Goal: Contribute content: Contribute content

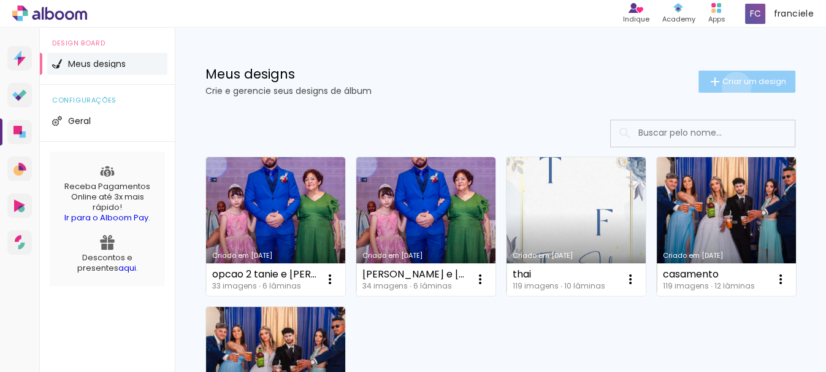
click at [722, 86] on paper-button "Criar um design" at bounding box center [746, 82] width 97 height 22
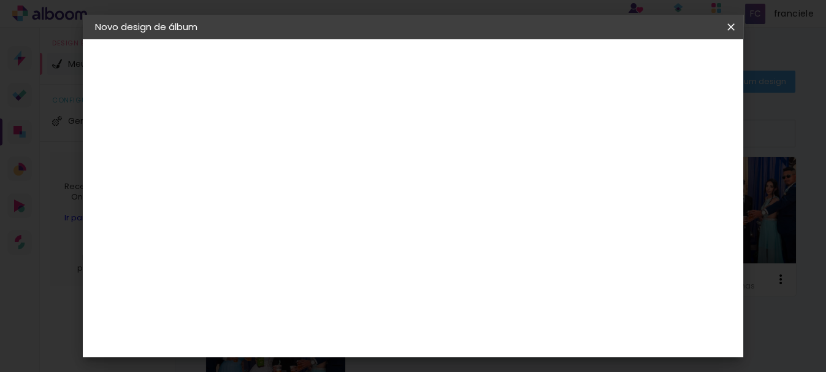
click at [296, 167] on input at bounding box center [296, 164] width 0 height 19
type input "[PERSON_NAME]"
type paper-input "[PERSON_NAME]"
click at [0, 0] on slot "Avançar" at bounding box center [0, 0] width 0 height 0
click at [0, 0] on slot "Tamanho Livre" at bounding box center [0, 0] width 0 height 0
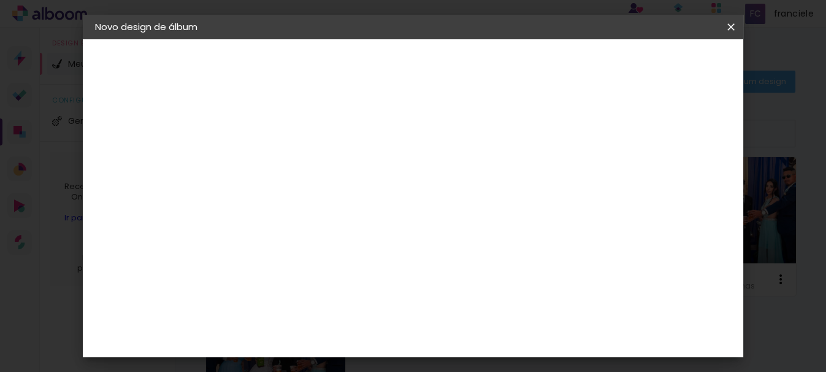
click at [0, 0] on slot "Avançar" at bounding box center [0, 0] width 0 height 0
drag, startPoint x: 494, startPoint y: 325, endPoint x: 436, endPoint y: 334, distance: 59.0
click at [436, 334] on div "cm" at bounding box center [487, 328] width 342 height 43
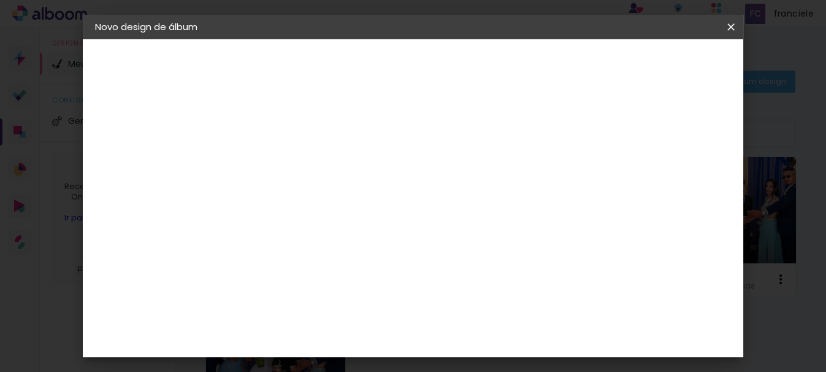
type input "2"
type input "50"
type paper-input "50"
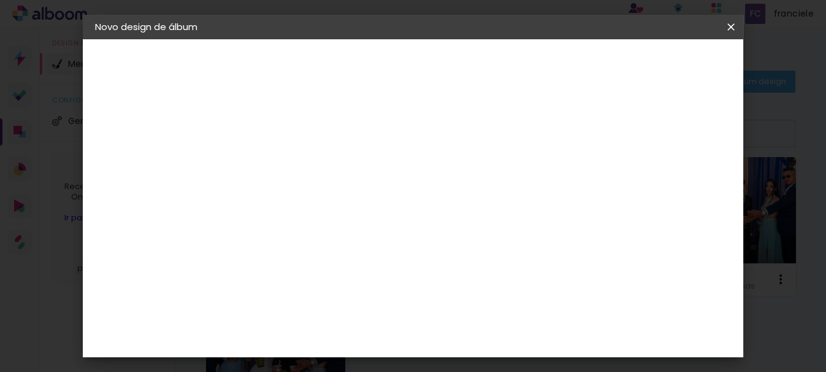
drag, startPoint x: 302, startPoint y: 201, endPoint x: 258, endPoint y: 199, distance: 44.2
click at [258, 39] on div "mm Mostrar sangria 25 cm cm cm mm A maioria das encadernadoras sugere 5mm de sa…" at bounding box center [433, 39] width 382 height 0
drag, startPoint x: 302, startPoint y: 202, endPoint x: 286, endPoint y: 203, distance: 15.4
click at [286, 203] on input "30" at bounding box center [286, 208] width 32 height 18
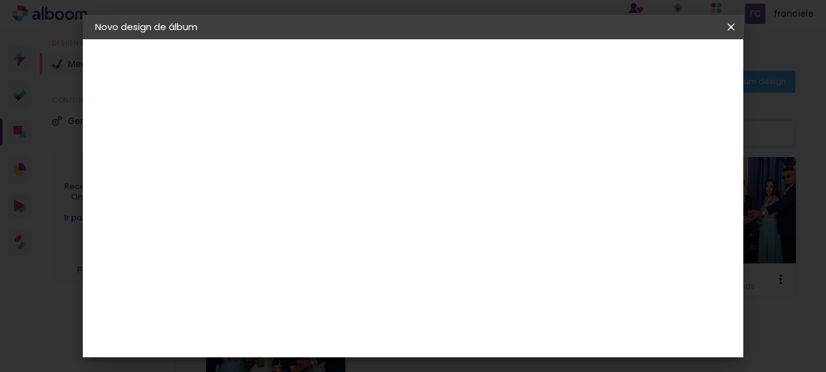
type input "20"
type paper-input "20"
click at [652, 63] on span "Iniciar design" at bounding box center [624, 65] width 56 height 9
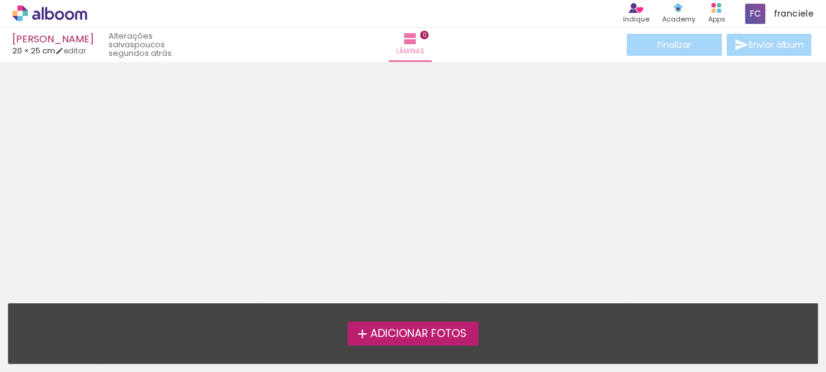
click at [389, 329] on span "Adicionar Fotos" at bounding box center [418, 333] width 96 height 11
click at [0, 0] on input "file" at bounding box center [0, 0] width 0 height 0
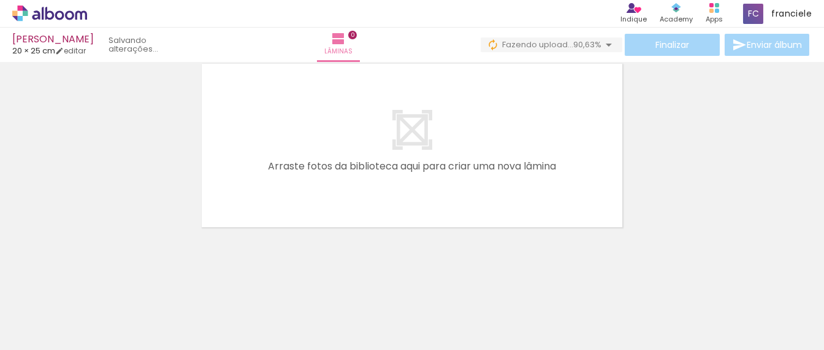
scroll to position [0, 1477]
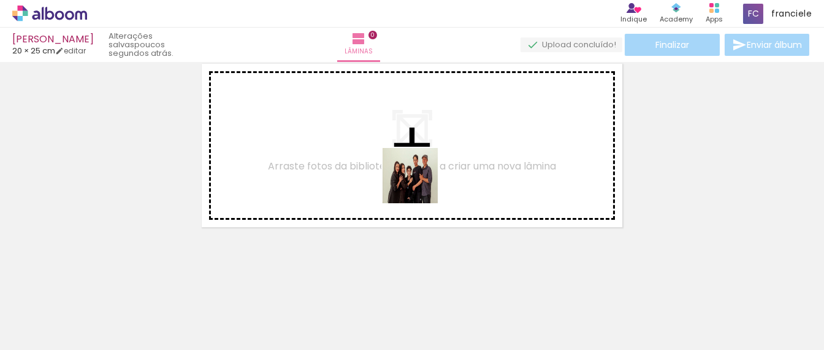
drag, startPoint x: 573, startPoint y: 321, endPoint x: 419, endPoint y: 185, distance: 205.4
click at [419, 185] on quentale-workspace at bounding box center [412, 175] width 824 height 350
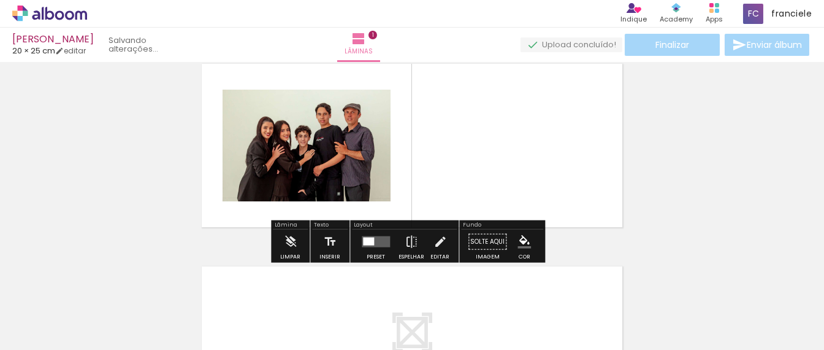
scroll to position [15, 0]
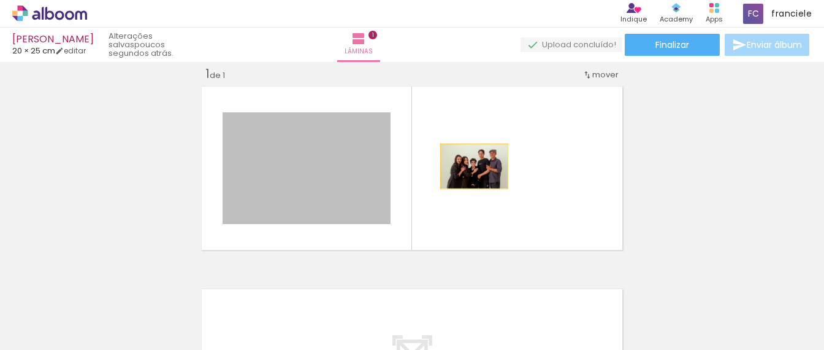
drag, startPoint x: 324, startPoint y: 169, endPoint x: 469, endPoint y: 166, distance: 144.7
click at [469, 166] on quentale-layouter at bounding box center [411, 168] width 429 height 172
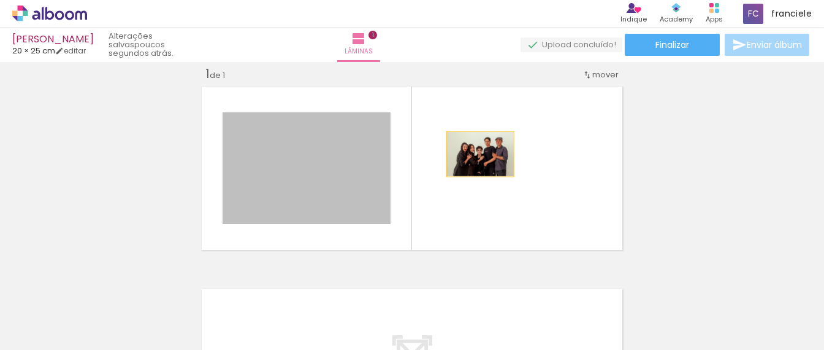
drag, startPoint x: 319, startPoint y: 169, endPoint x: 475, endPoint y: 153, distance: 156.0
click at [475, 153] on quentale-layouter at bounding box center [411, 168] width 429 height 172
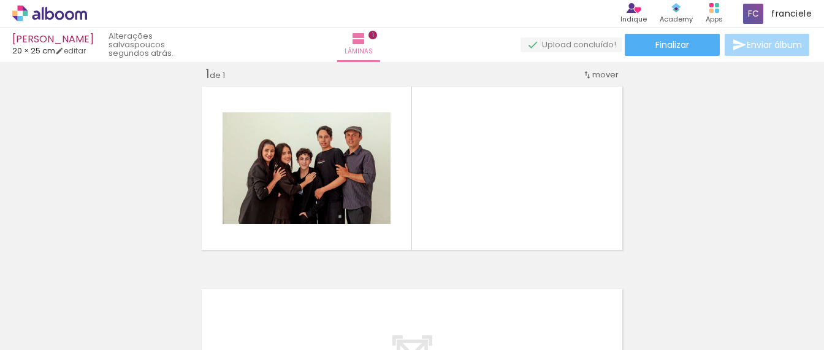
click at [639, 319] on div at bounding box center [637, 308] width 61 height 61
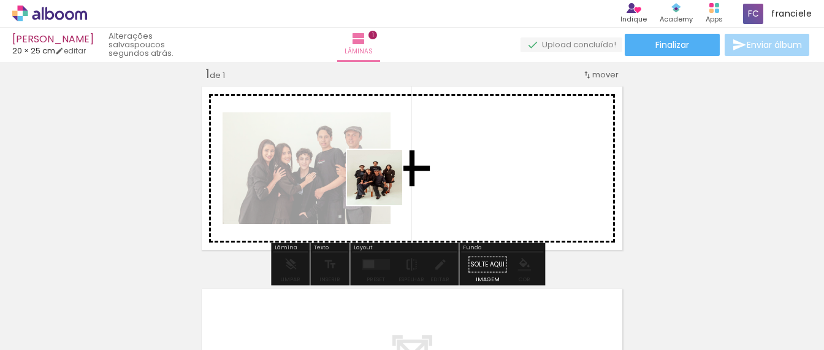
drag, startPoint x: 639, startPoint y: 319, endPoint x: 383, endPoint y: 186, distance: 288.0
click at [383, 186] on quentale-workspace at bounding box center [412, 175] width 824 height 350
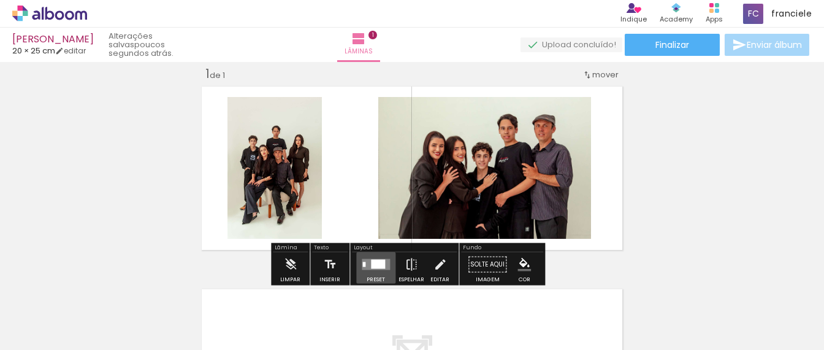
click at [372, 262] on div at bounding box center [378, 263] width 14 height 9
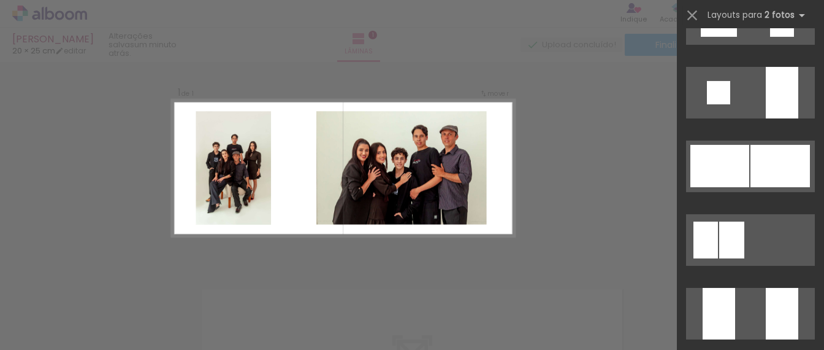
scroll to position [1389, 0]
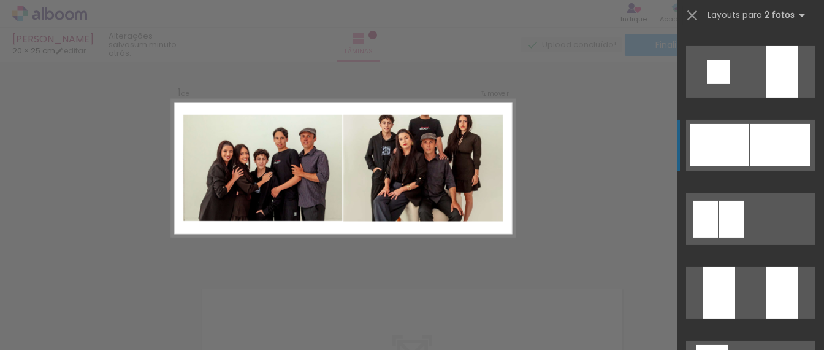
click at [762, 140] on div at bounding box center [780, 145] width 59 height 42
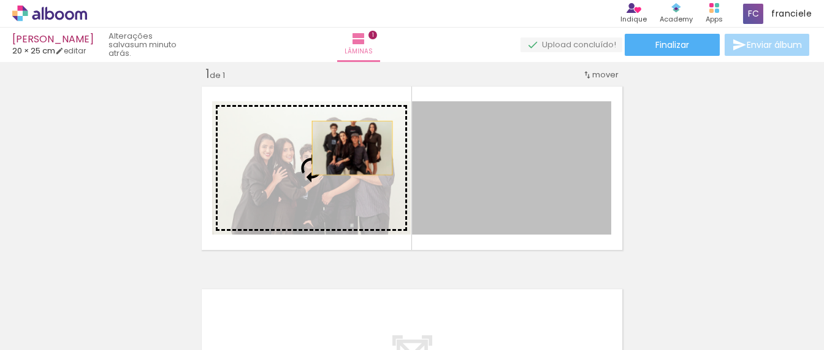
drag, startPoint x: 478, startPoint y: 148, endPoint x: 347, endPoint y: 147, distance: 130.6
click at [0, 0] on slot at bounding box center [0, 0] width 0 height 0
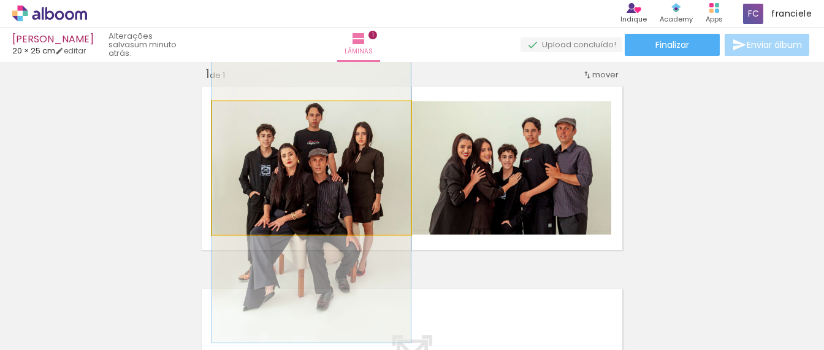
drag, startPoint x: 328, startPoint y: 155, endPoint x: 331, endPoint y: 178, distance: 24.0
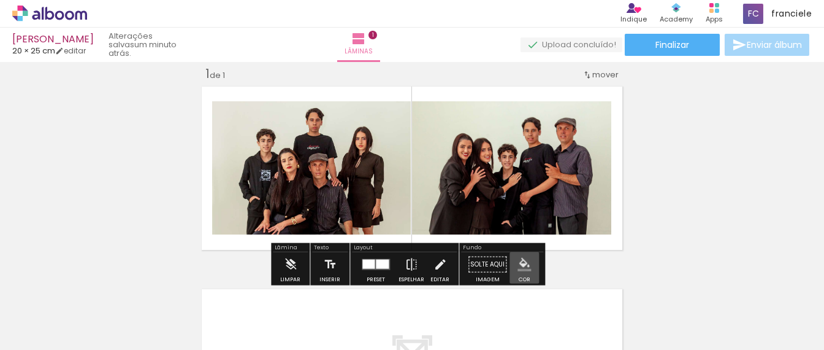
click at [518, 265] on iron-icon "color picker" at bounding box center [524, 264] width 13 height 13
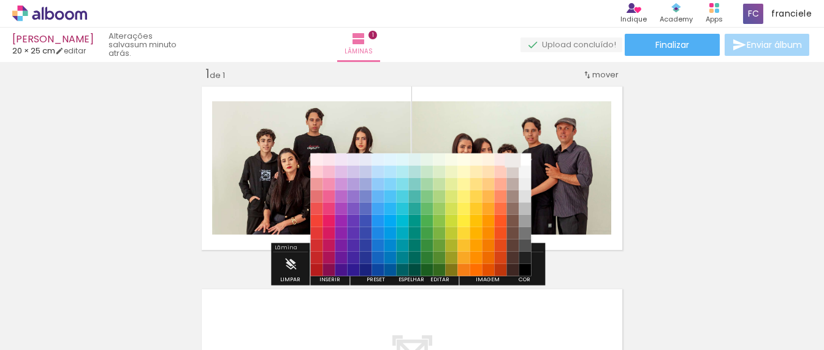
click at [510, 158] on paper-item "#efebe9" at bounding box center [513, 159] width 12 height 12
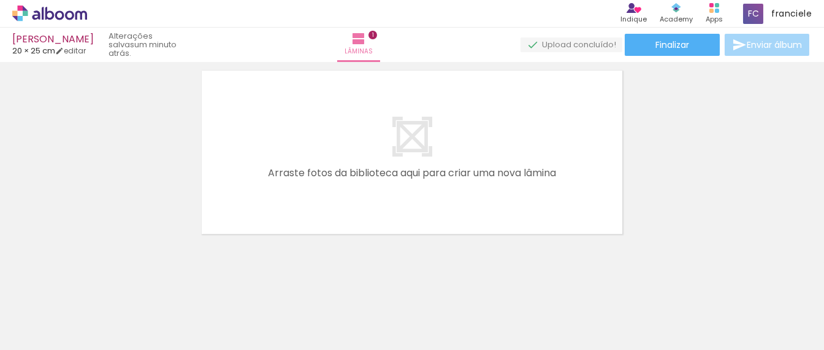
scroll to position [0, 670]
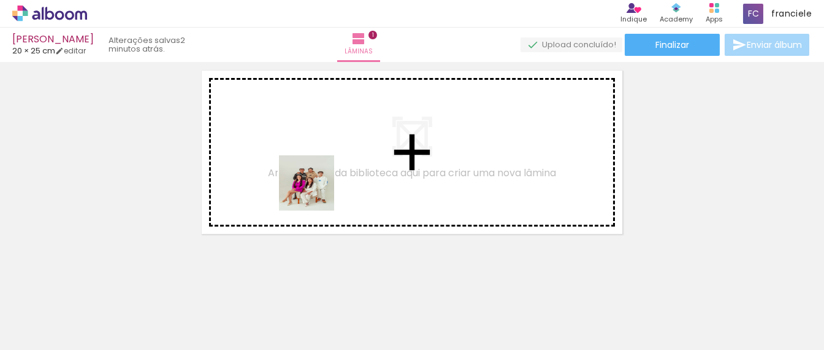
drag, startPoint x: 411, startPoint y: 321, endPoint x: 315, endPoint y: 192, distance: 161.3
click at [315, 192] on quentale-workspace at bounding box center [412, 175] width 824 height 350
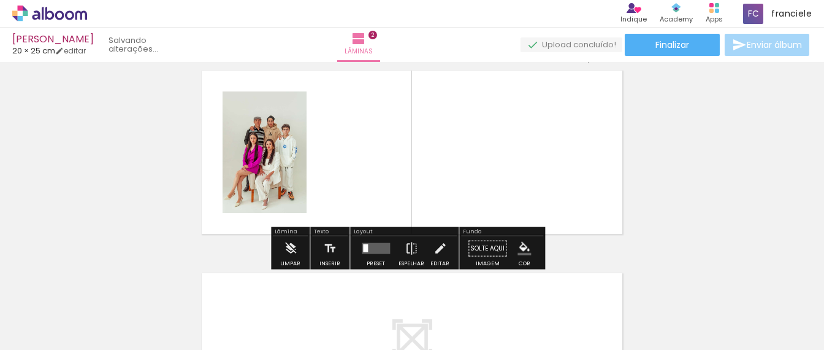
scroll to position [218, 0]
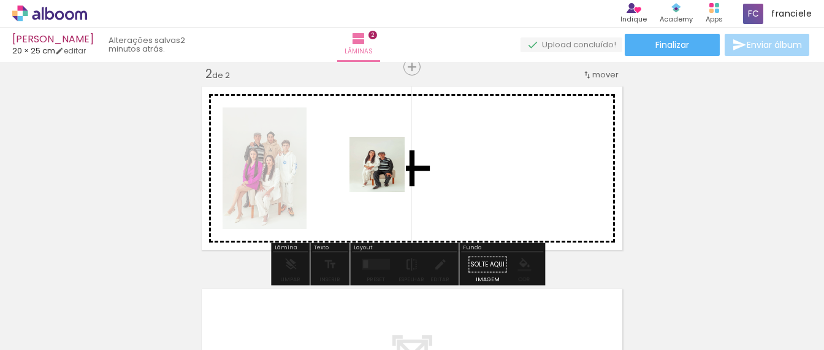
drag, startPoint x: 494, startPoint y: 315, endPoint x: 386, endPoint y: 174, distance: 177.6
click at [386, 174] on quentale-workspace at bounding box center [412, 175] width 824 height 350
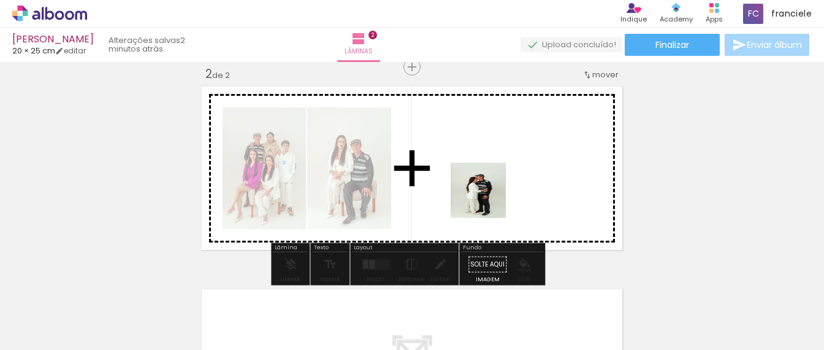
drag, startPoint x: 559, startPoint y: 319, endPoint x: 487, endPoint y: 199, distance: 139.1
click at [487, 199] on quentale-workspace at bounding box center [412, 175] width 824 height 350
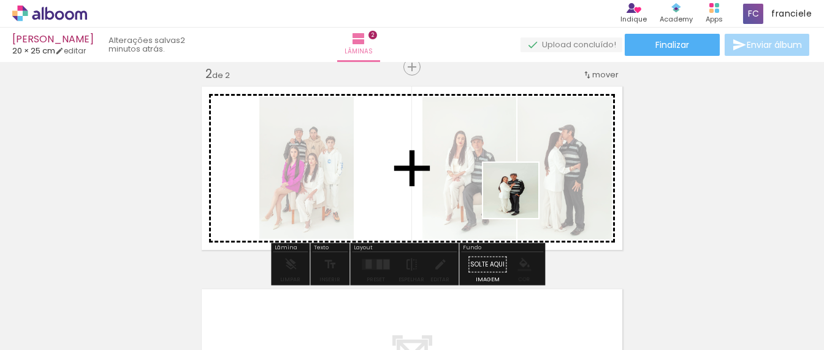
drag, startPoint x: 629, startPoint y: 323, endPoint x: 520, endPoint y: 199, distance: 164.7
click at [520, 199] on quentale-workspace at bounding box center [412, 175] width 824 height 350
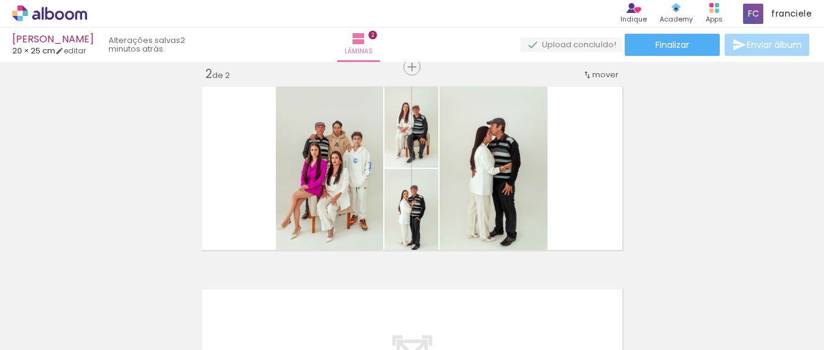
scroll to position [0, 888]
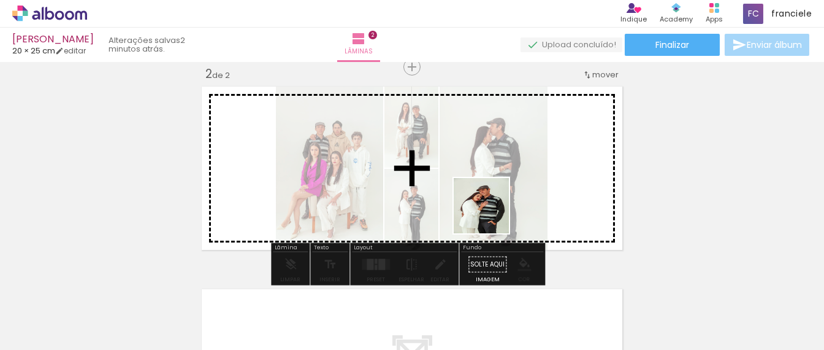
drag, startPoint x: 480, startPoint y: 321, endPoint x: 509, endPoint y: 254, distance: 72.8
click at [489, 215] on quentale-workspace at bounding box center [412, 175] width 824 height 350
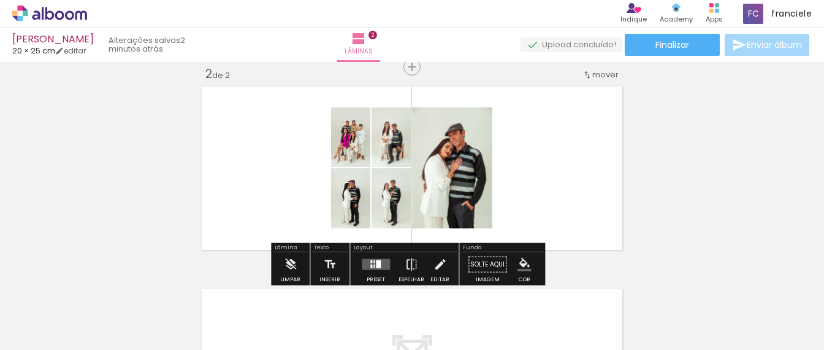
drag, startPoint x: 541, startPoint y: 314, endPoint x: 554, endPoint y: 176, distance: 138.6
click at [554, 176] on quentale-workspace at bounding box center [412, 175] width 824 height 350
click at [370, 260] on div at bounding box center [371, 261] width 2 height 3
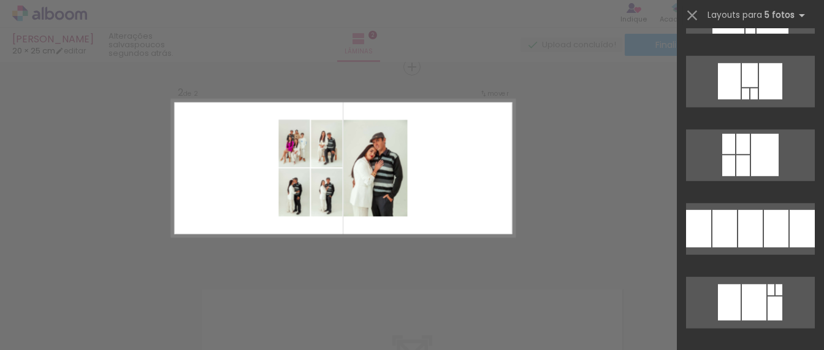
scroll to position [3131, 0]
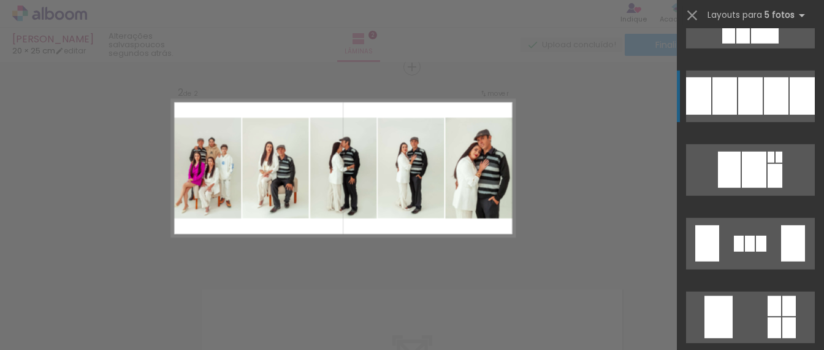
click at [738, 85] on div at bounding box center [750, 95] width 25 height 37
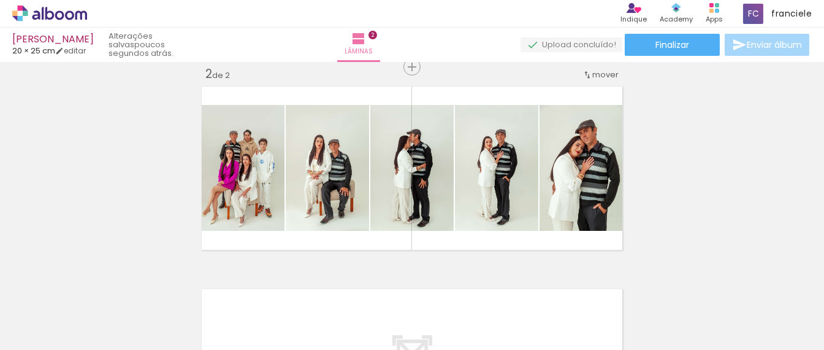
scroll to position [0, 971]
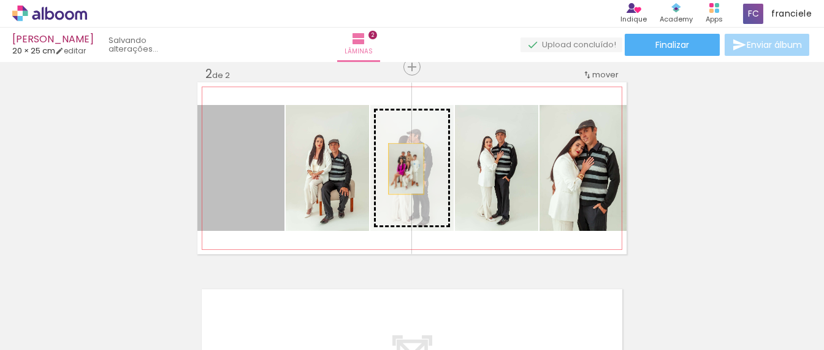
drag, startPoint x: 248, startPoint y: 175, endPoint x: 400, endPoint y: 167, distance: 152.2
click at [0, 0] on slot at bounding box center [0, 0] width 0 height 0
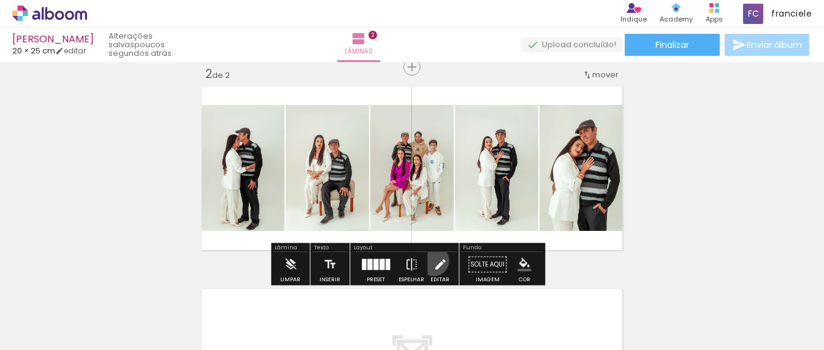
click at [434, 259] on iron-icon at bounding box center [440, 264] width 13 height 25
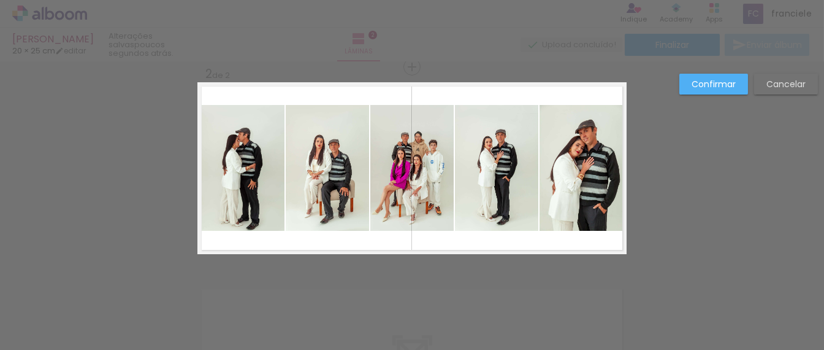
click at [430, 259] on div "Confirmar Cancelar" at bounding box center [412, 162] width 824 height 636
click at [0, 0] on slot "Confirmar" at bounding box center [0, 0] width 0 height 0
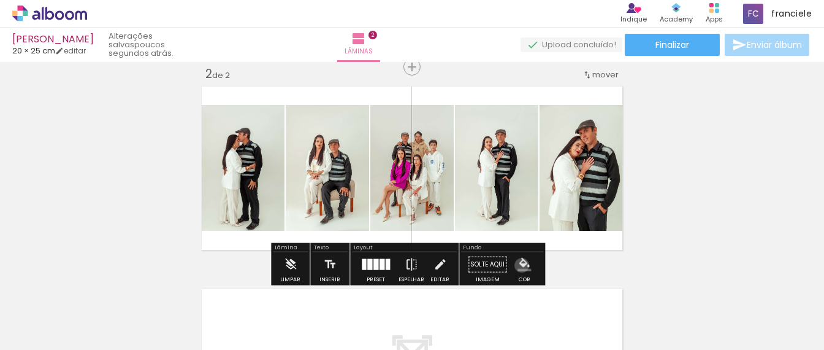
click at [518, 264] on iron-icon "color picker" at bounding box center [524, 264] width 13 height 13
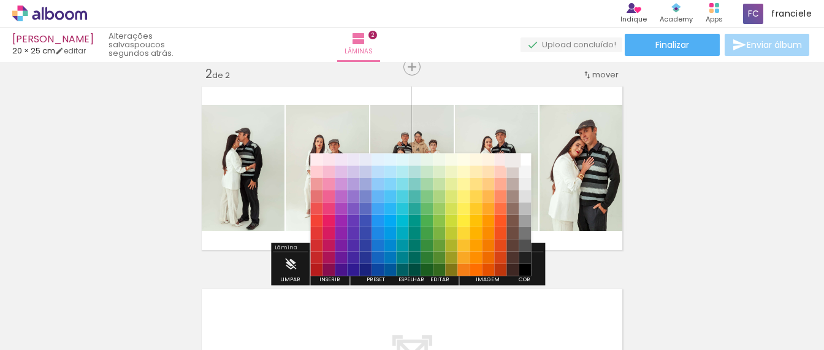
click at [511, 159] on paper-item "#efebe9" at bounding box center [513, 159] width 12 height 12
click at [524, 163] on paper-item "#ffffff" at bounding box center [525, 159] width 12 height 12
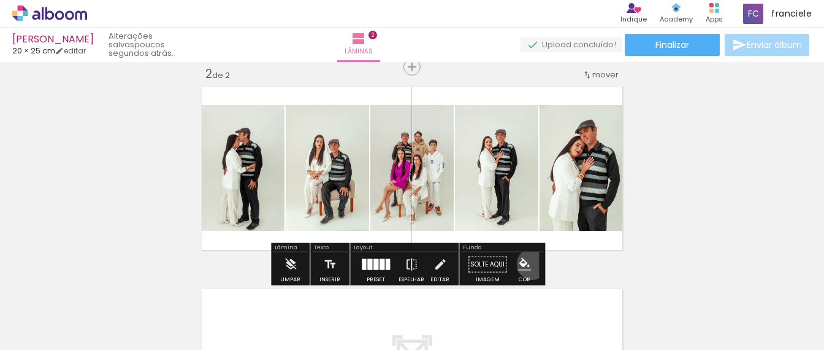
click at [527, 263] on paper-menu-button "#ffebee #ffcdd2 #ef9a9a #e57373 #ef5350 #f44336 #e53935 #d32f2f #c62828 #b71c1c…" at bounding box center [524, 264] width 23 height 23
click at [518, 256] on paper-menu-button "#ffebee #ffcdd2 #ef9a9a #e57373 #ef5350 #f44336 #e53935 #d32f2f #c62828 #b71c1c…" at bounding box center [524, 264] width 23 height 23
click at [518, 261] on iron-icon "color picker" at bounding box center [524, 264] width 13 height 13
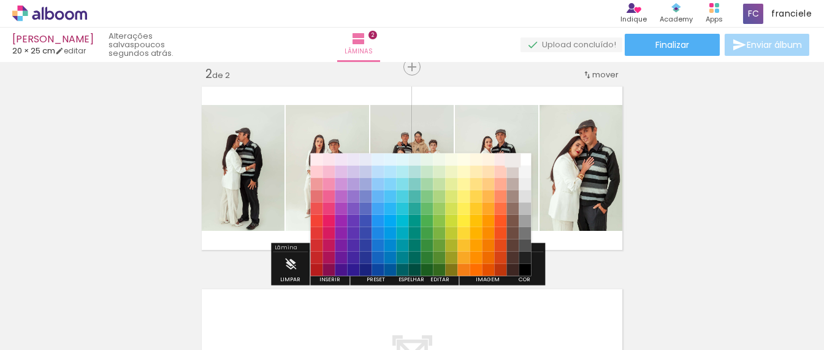
click at [511, 158] on paper-item "#efebe9" at bounding box center [513, 159] width 12 height 12
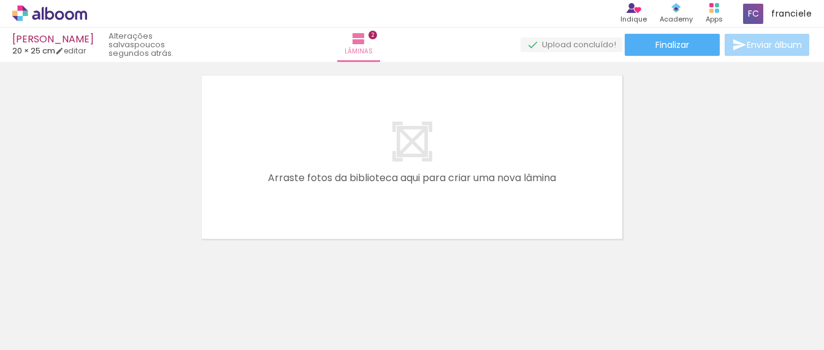
scroll to position [0, 1456]
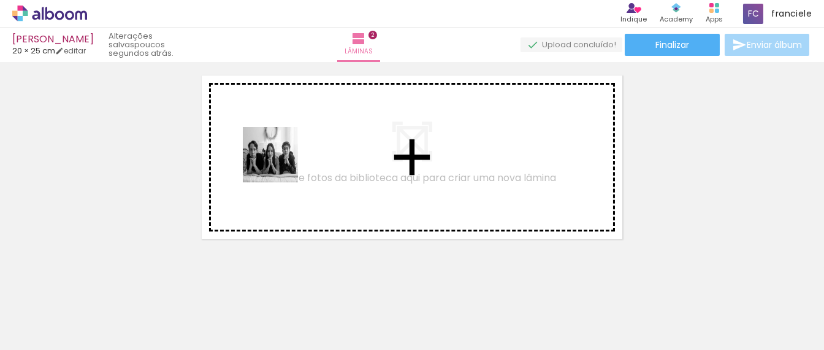
drag, startPoint x: 318, startPoint y: 321, endPoint x: 279, endPoint y: 163, distance: 163.0
click at [279, 163] on quentale-workspace at bounding box center [412, 175] width 824 height 350
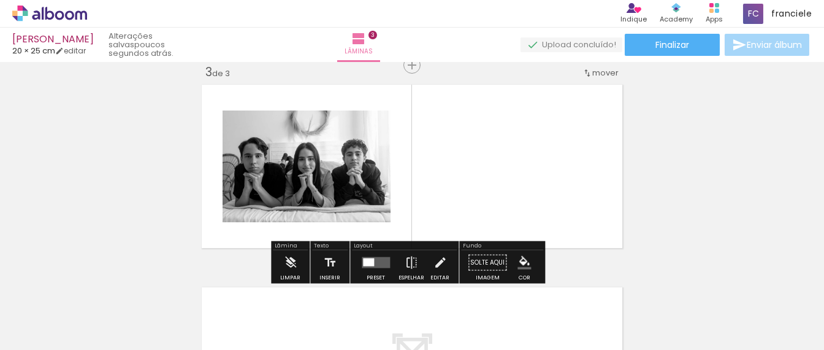
scroll to position [420, 0]
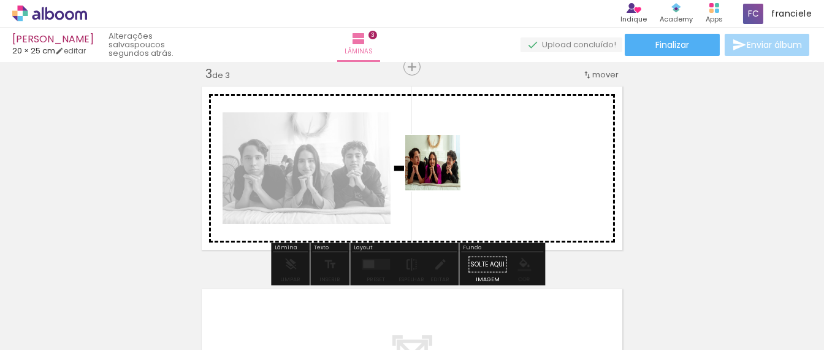
drag, startPoint x: 391, startPoint y: 307, endPoint x: 444, endPoint y: 172, distance: 145.6
click at [444, 172] on quentale-workspace at bounding box center [412, 175] width 824 height 350
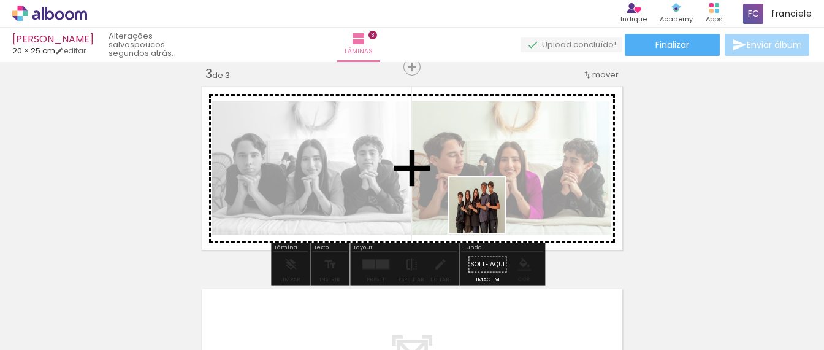
drag, startPoint x: 457, startPoint y: 316, endPoint x: 486, endPoint y: 214, distance: 105.8
click at [486, 214] on quentale-workspace at bounding box center [412, 175] width 824 height 350
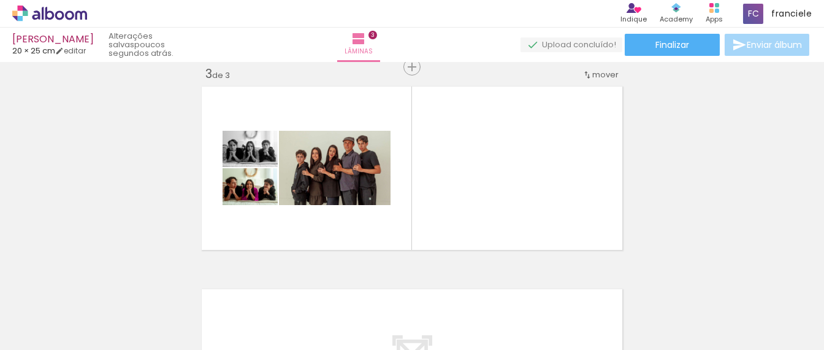
scroll to position [0, 1426]
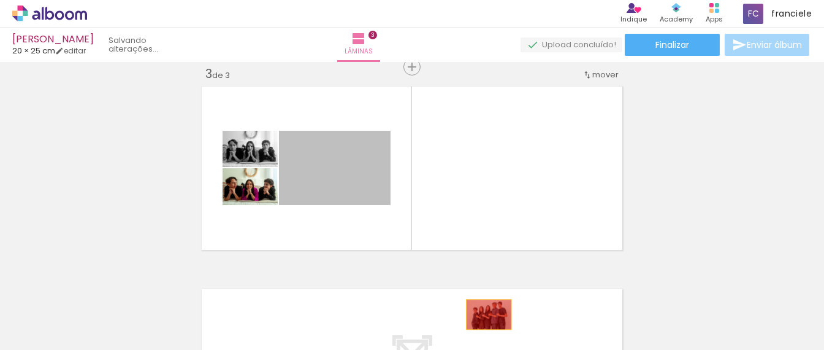
drag, startPoint x: 346, startPoint y: 179, endPoint x: 483, endPoint y: 314, distance: 192.5
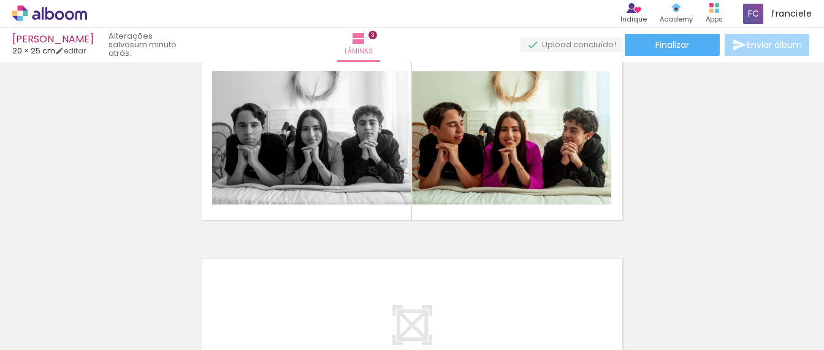
scroll to position [0, 0]
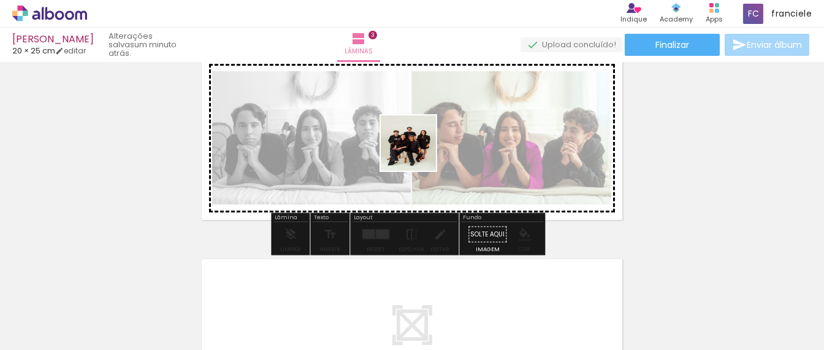
drag, startPoint x: 113, startPoint y: 316, endPoint x: 417, endPoint y: 151, distance: 345.4
click at [417, 151] on quentale-workspace at bounding box center [412, 175] width 824 height 350
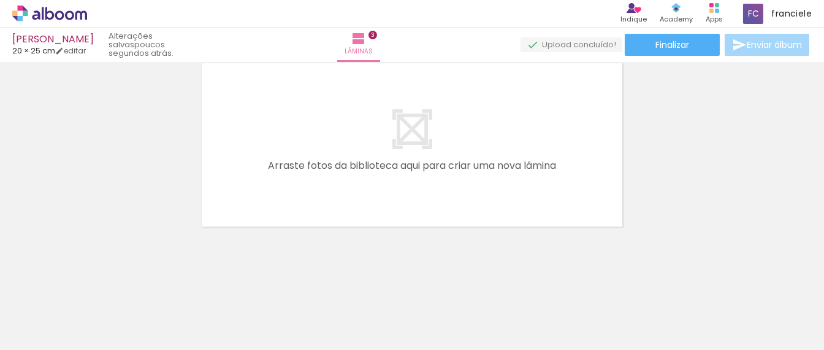
scroll to position [0, 61]
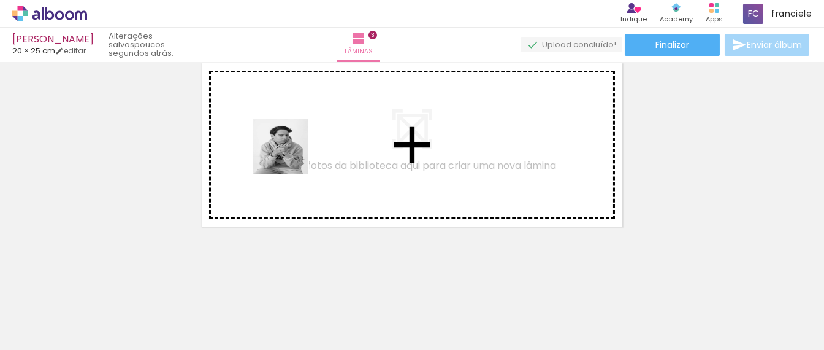
drag, startPoint x: 124, startPoint y: 315, endPoint x: 299, endPoint y: 137, distance: 248.9
click at [299, 137] on quentale-workspace at bounding box center [412, 175] width 824 height 350
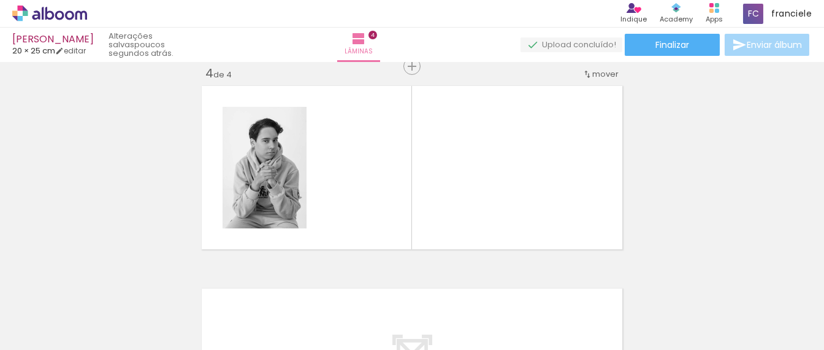
scroll to position [622, 0]
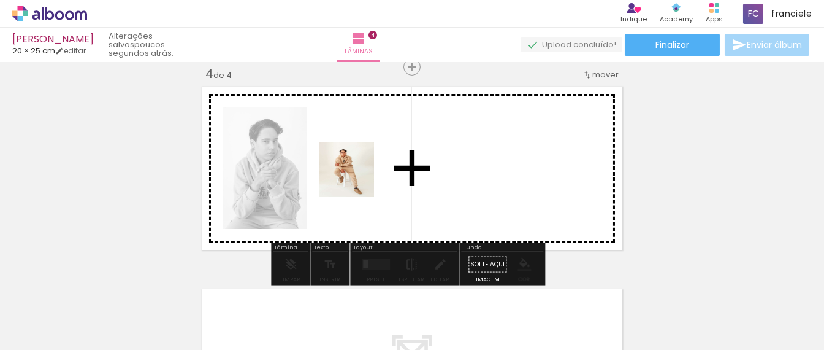
drag, startPoint x: 201, startPoint y: 316, endPoint x: 358, endPoint y: 178, distance: 209.0
click at [358, 178] on quentale-workspace at bounding box center [412, 175] width 824 height 350
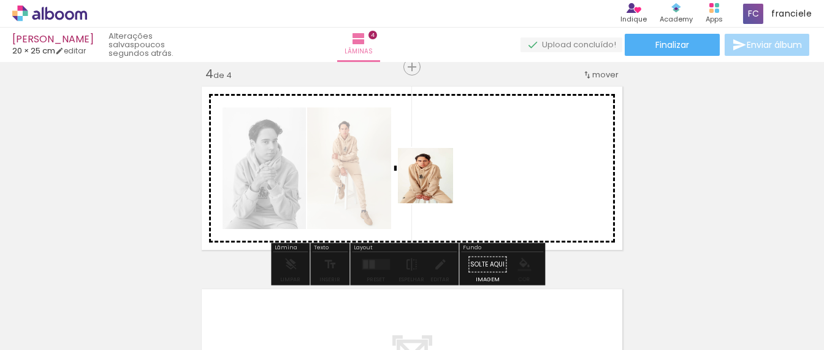
drag, startPoint x: 264, startPoint y: 319, endPoint x: 436, endPoint y: 183, distance: 219.6
click at [436, 183] on quentale-workspace at bounding box center [412, 175] width 824 height 350
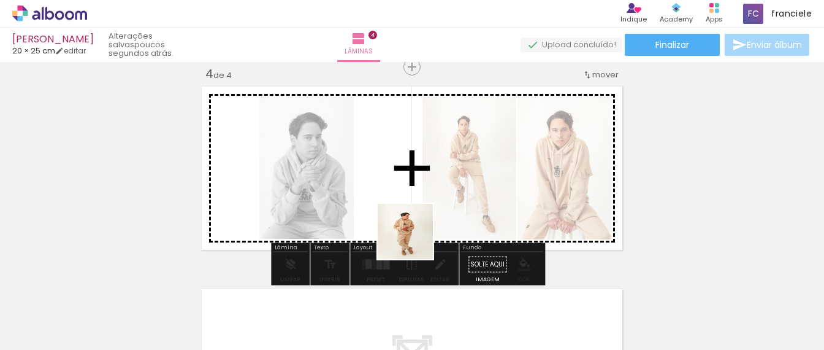
drag, startPoint x: 338, startPoint y: 317, endPoint x: 440, endPoint y: 218, distance: 142.2
click at [440, 218] on quentale-workspace at bounding box center [412, 175] width 824 height 350
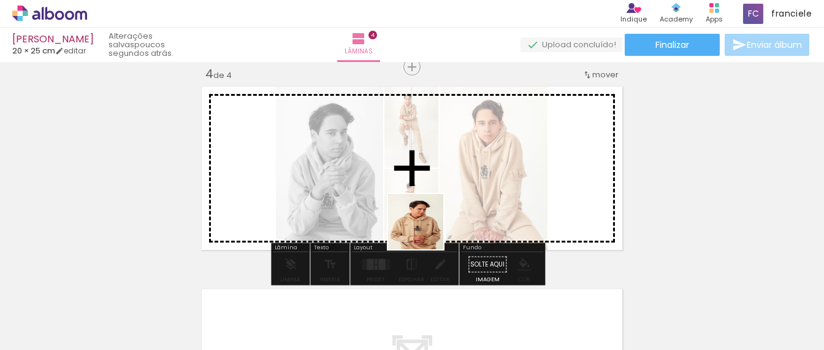
drag, startPoint x: 401, startPoint y: 331, endPoint x: 443, endPoint y: 178, distance: 158.3
click at [443, 178] on quentale-workspace at bounding box center [412, 175] width 824 height 350
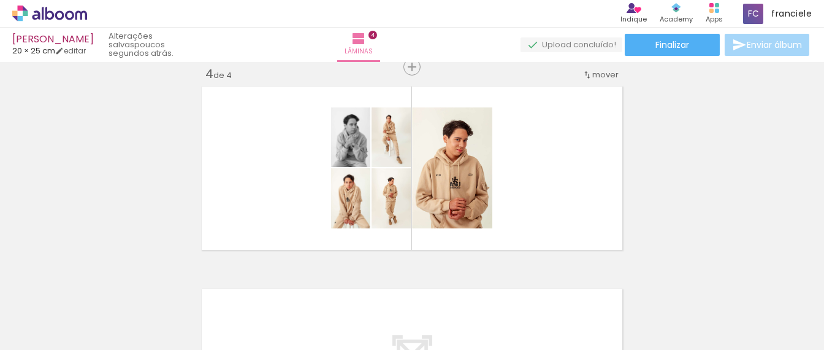
scroll to position [0, 492]
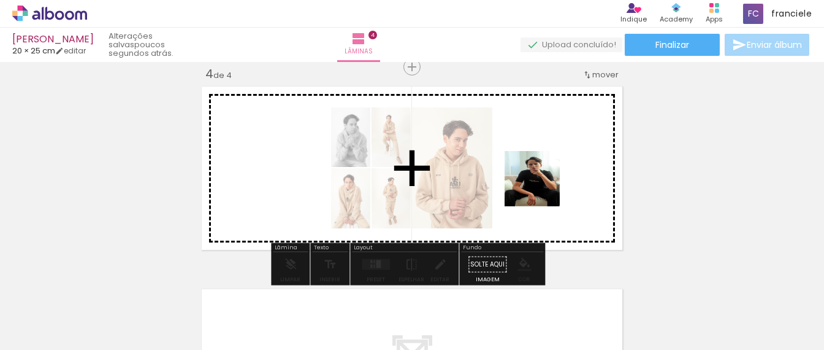
drag, startPoint x: 536, startPoint y: 305, endPoint x: 541, endPoint y: 188, distance: 117.2
click at [541, 188] on quentale-workspace at bounding box center [412, 175] width 824 height 350
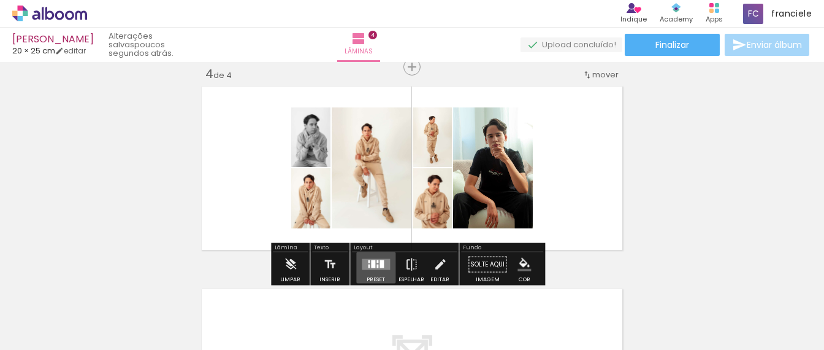
click at [372, 264] on div at bounding box center [373, 264] width 4 height 8
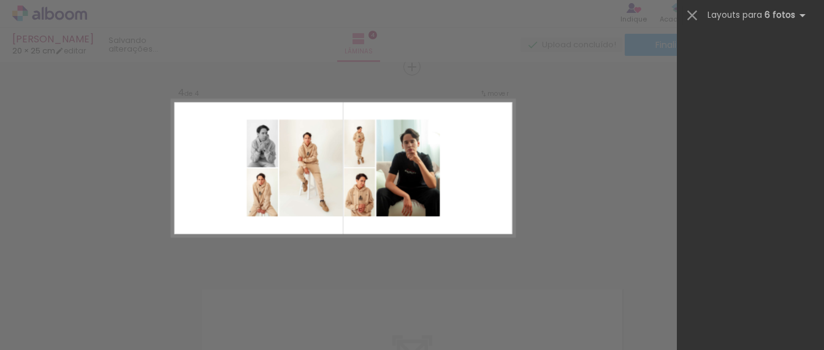
scroll to position [0, 0]
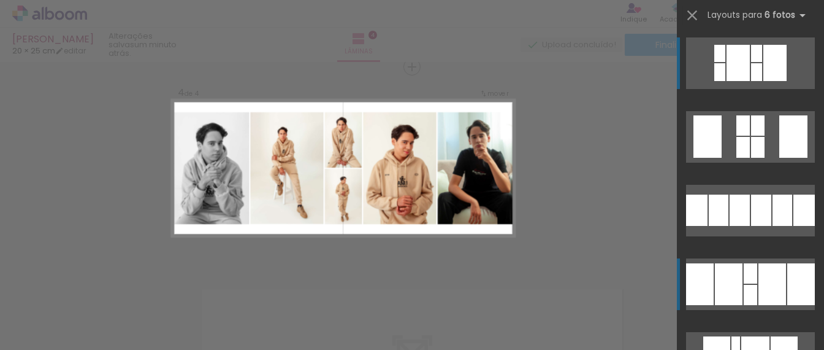
click at [759, 287] on div at bounding box center [773, 284] width 28 height 42
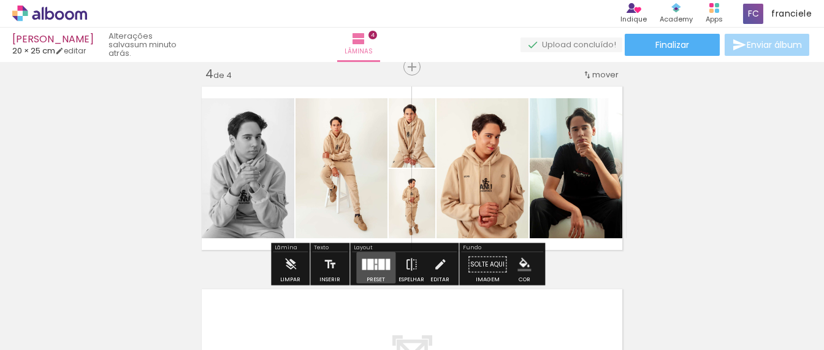
click at [375, 267] on div at bounding box center [376, 267] width 2 height 5
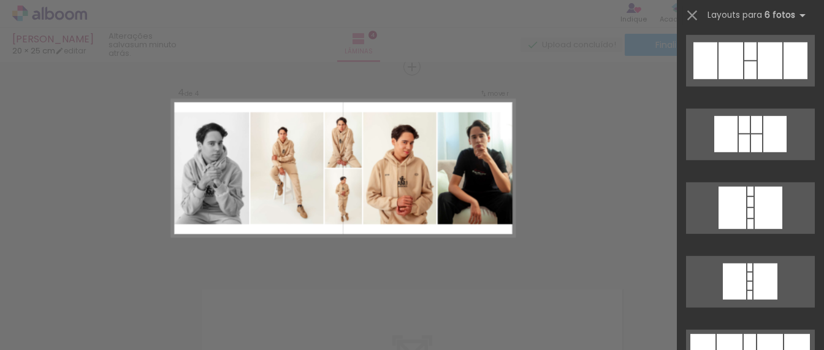
scroll to position [3089, 0]
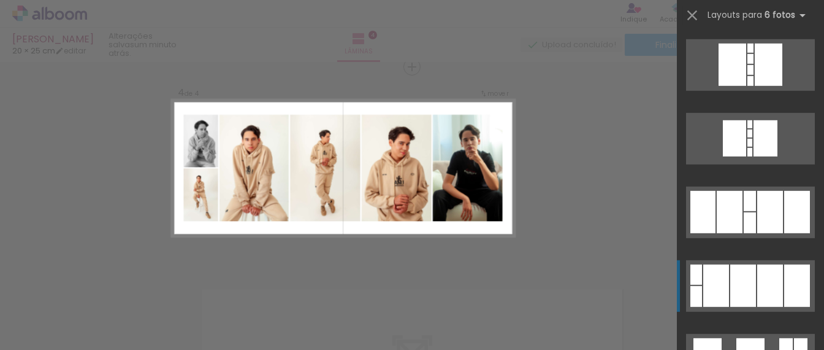
click at [761, 279] on div at bounding box center [770, 285] width 26 height 42
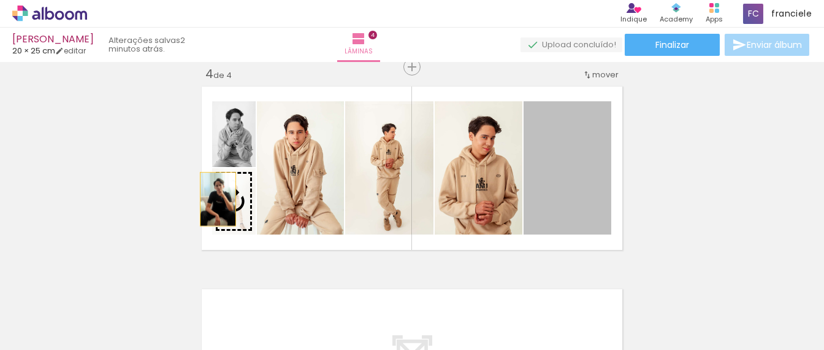
drag, startPoint x: 557, startPoint y: 177, endPoint x: 213, endPoint y: 200, distance: 344.1
click at [0, 0] on slot at bounding box center [0, 0] width 0 height 0
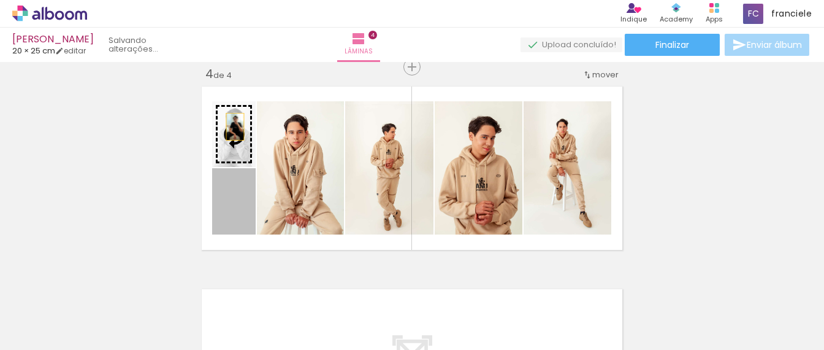
drag, startPoint x: 239, startPoint y: 205, endPoint x: 230, endPoint y: 127, distance: 78.4
click at [0, 0] on slot at bounding box center [0, 0] width 0 height 0
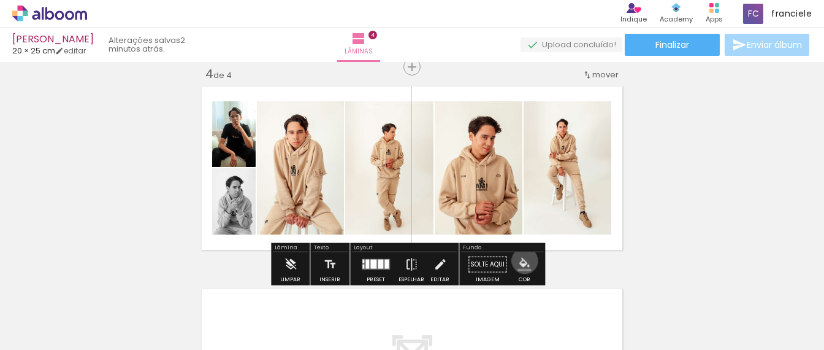
click at [520, 260] on iron-icon "color picker" at bounding box center [524, 264] width 13 height 13
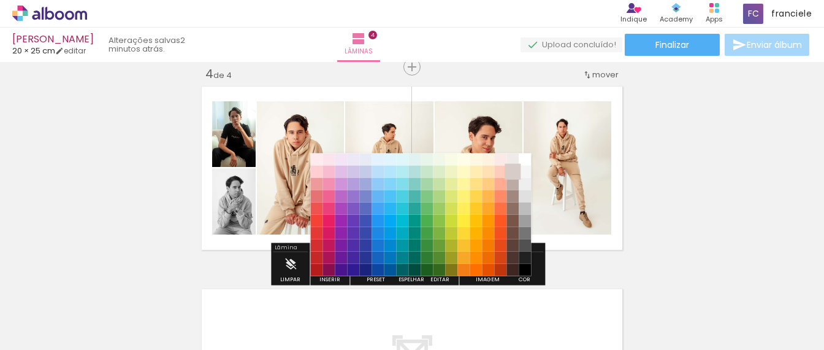
click at [513, 167] on paper-item "#d7ccc8" at bounding box center [513, 171] width 12 height 12
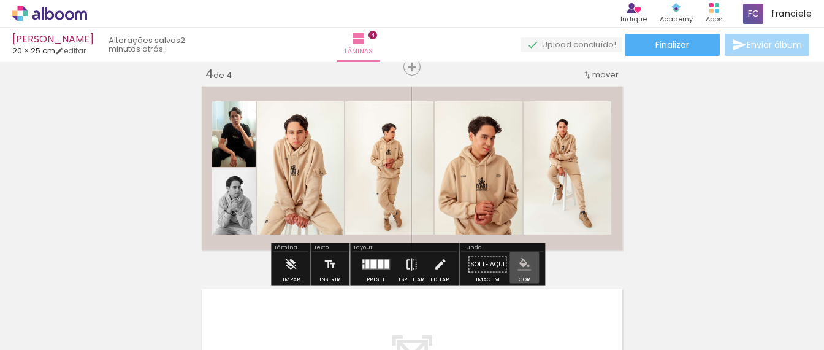
click at [518, 263] on iron-icon "color picker" at bounding box center [524, 264] width 13 height 13
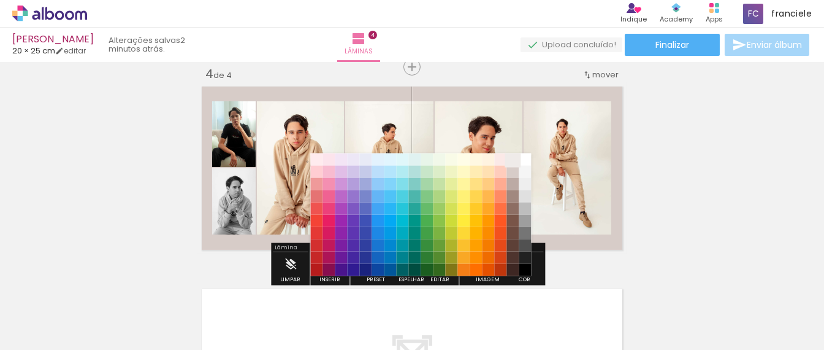
click at [513, 156] on paper-item "#efebe9" at bounding box center [513, 159] width 12 height 12
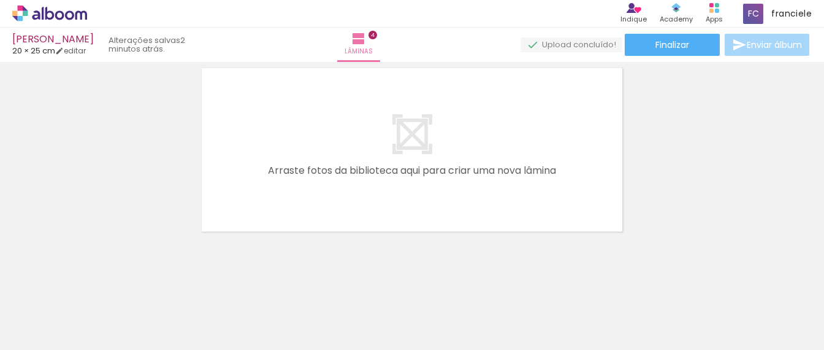
scroll to position [848, 0]
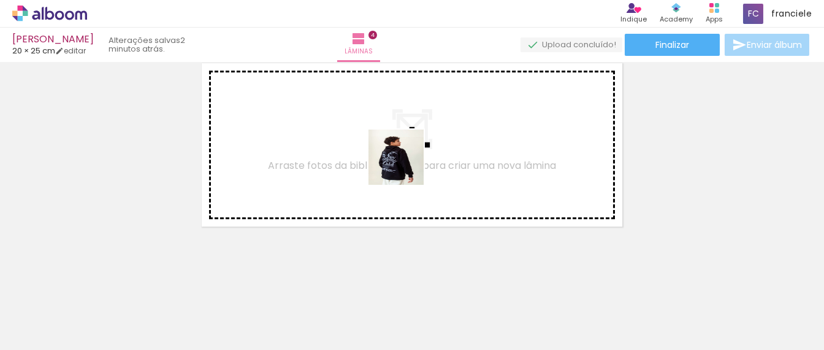
drag, startPoint x: 455, startPoint y: 326, endPoint x: 405, endPoint y: 166, distance: 167.2
click at [405, 166] on quentale-workspace at bounding box center [412, 175] width 824 height 350
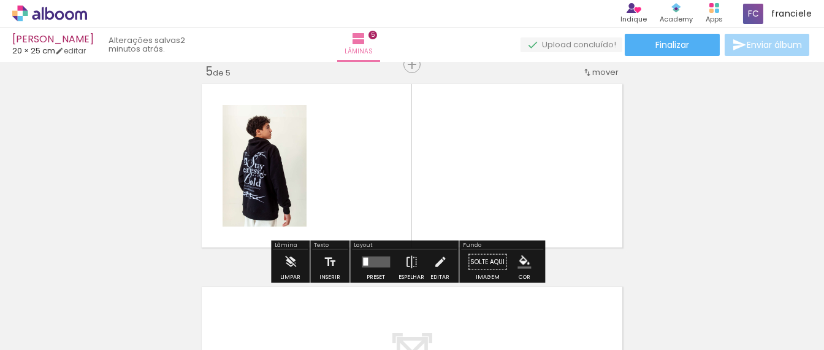
scroll to position [825, 0]
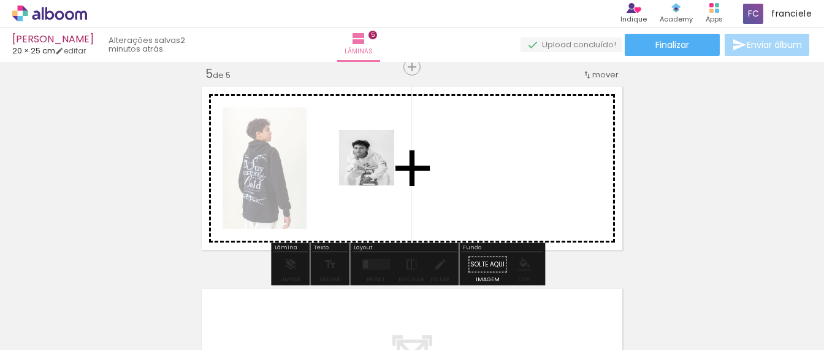
drag, startPoint x: 386, startPoint y: 314, endPoint x: 376, endPoint y: 167, distance: 146.9
click at [376, 167] on quentale-workspace at bounding box center [412, 175] width 824 height 350
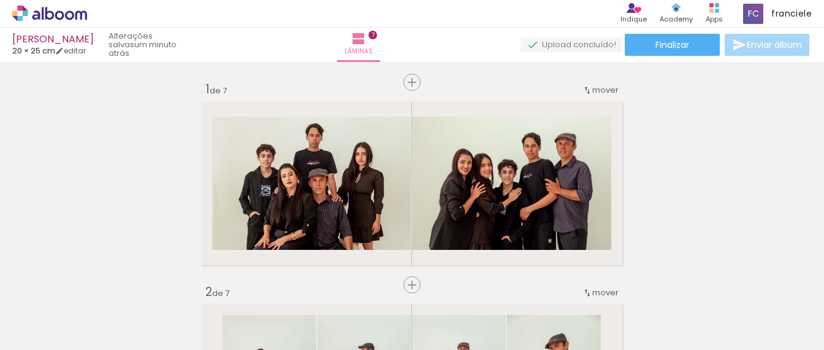
type paper-slider "116"
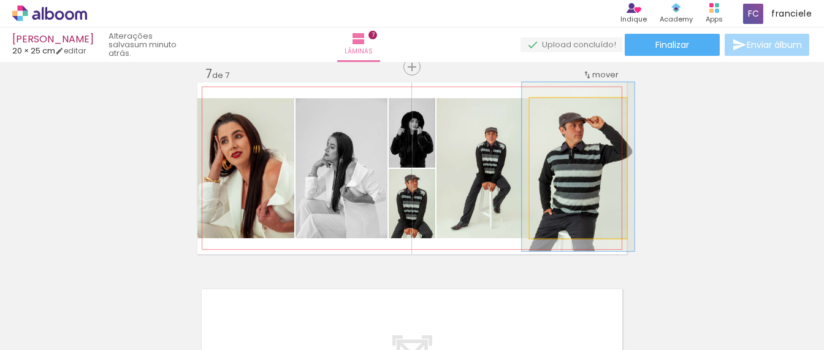
scroll to position [4219, 0]
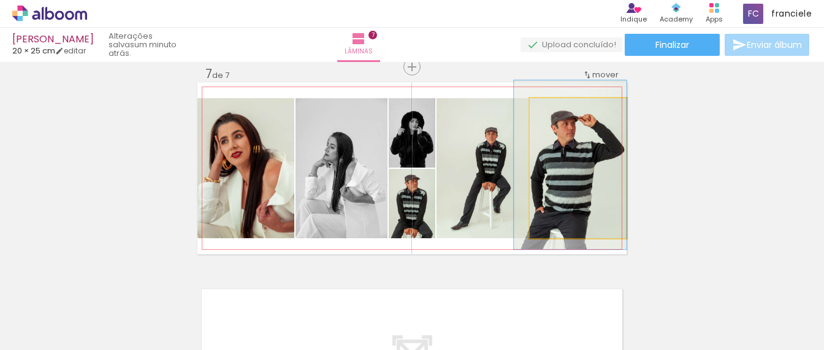
drag, startPoint x: 565, startPoint y: 189, endPoint x: 556, endPoint y: 187, distance: 10.0
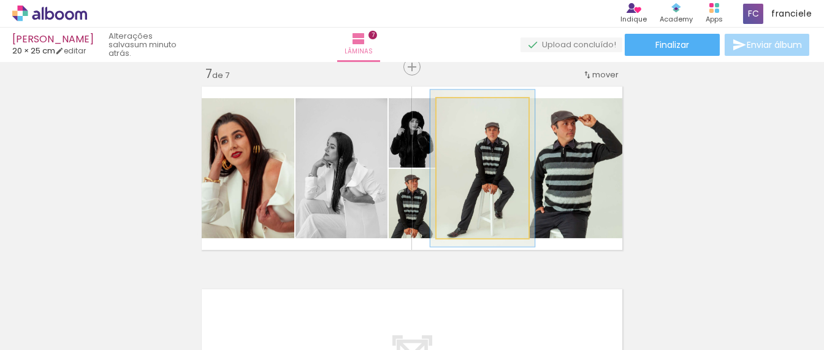
type paper-slider "113"
click at [465, 110] on div at bounding box center [470, 110] width 11 height 11
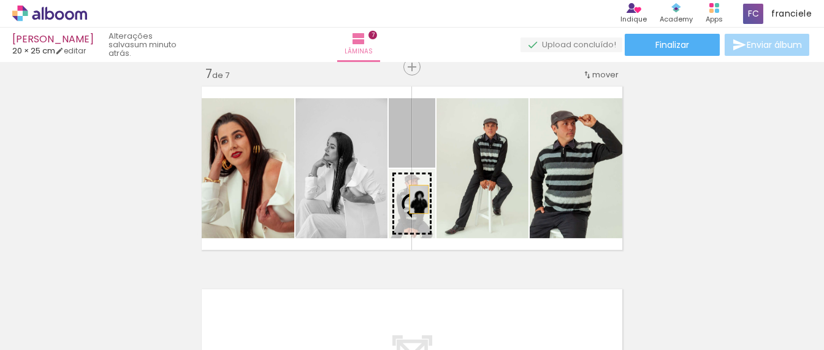
drag, startPoint x: 419, startPoint y: 149, endPoint x: 413, endPoint y: 200, distance: 51.3
click at [0, 0] on slot at bounding box center [0, 0] width 0 height 0
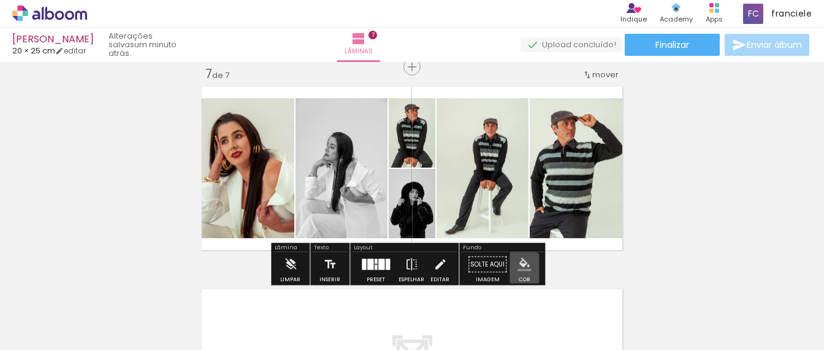
click at [518, 269] on iron-icon "color picker" at bounding box center [524, 264] width 13 height 13
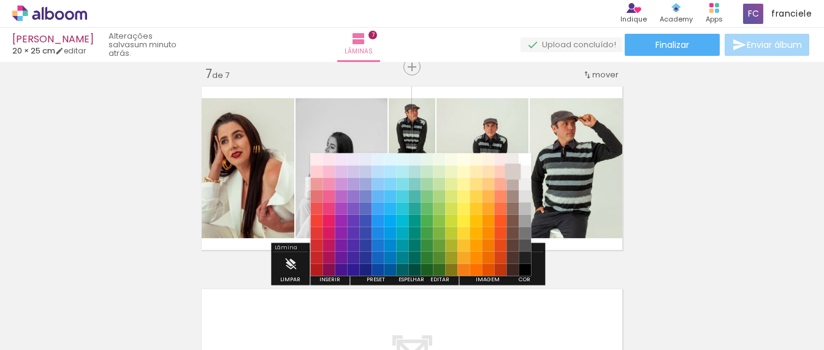
click at [514, 170] on paper-item "#d7ccc8" at bounding box center [513, 171] width 12 height 12
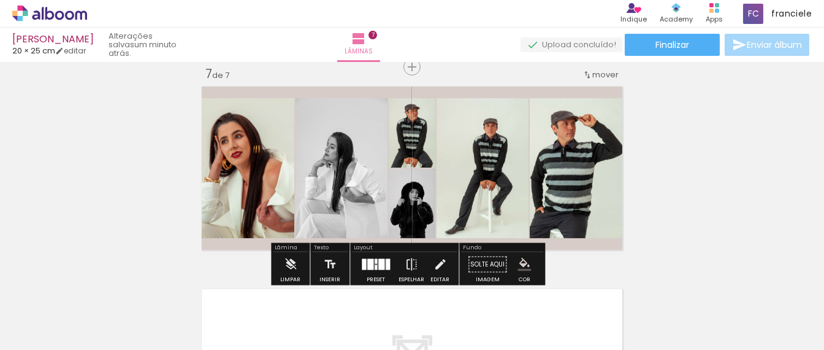
click at [526, 260] on iron-icon "color picker" at bounding box center [524, 264] width 13 height 13
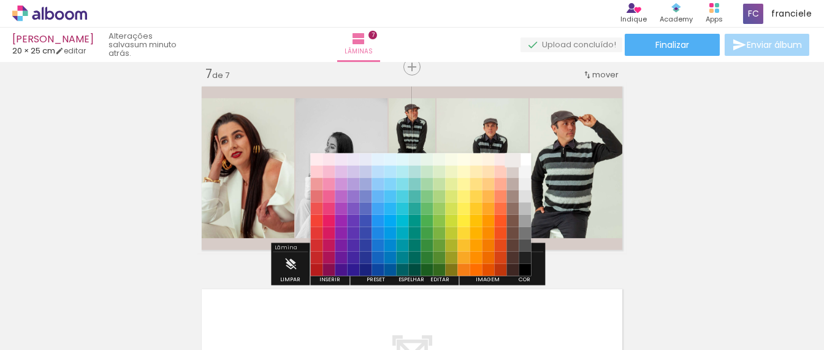
click at [510, 158] on paper-item "#efebe9" at bounding box center [513, 159] width 12 height 12
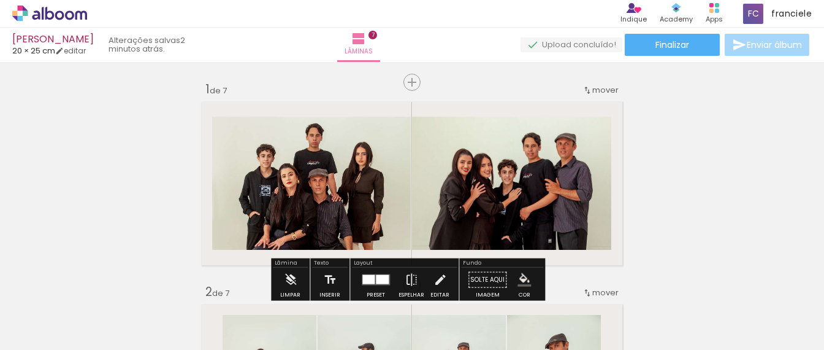
scroll to position [41, 0]
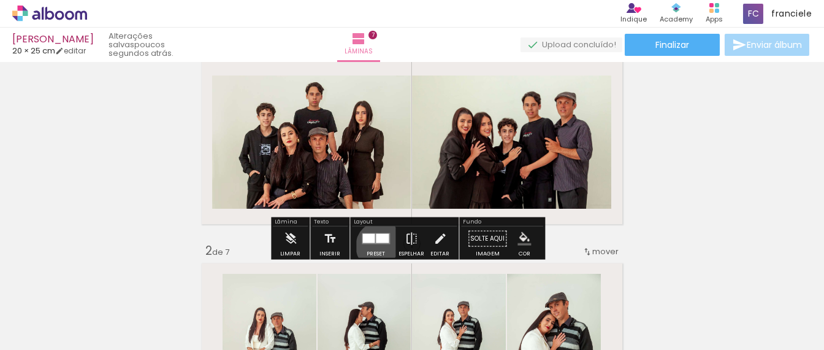
click at [378, 245] on div at bounding box center [375, 238] width 33 height 25
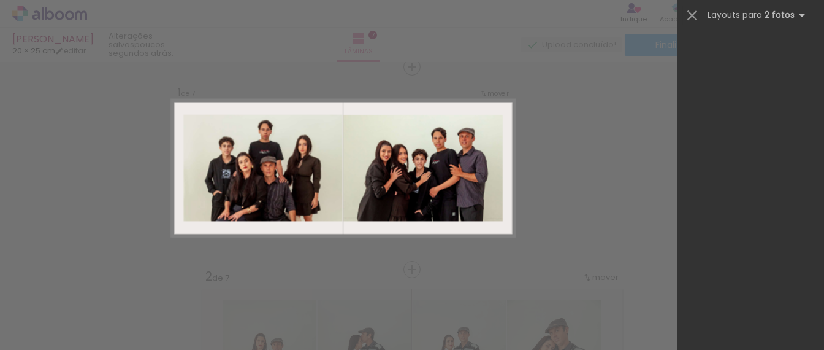
scroll to position [0, 0]
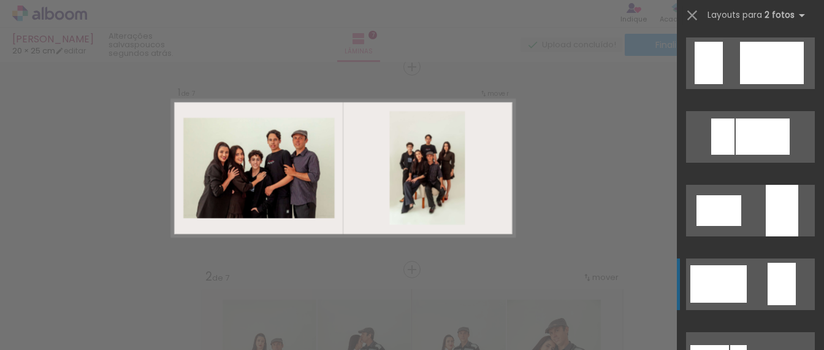
click at [752, 294] on quentale-layouter at bounding box center [750, 284] width 129 height 52
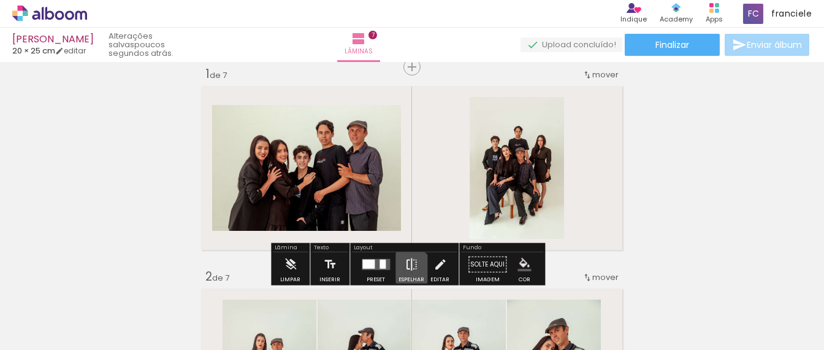
click at [408, 271] on iron-icon at bounding box center [411, 264] width 13 height 25
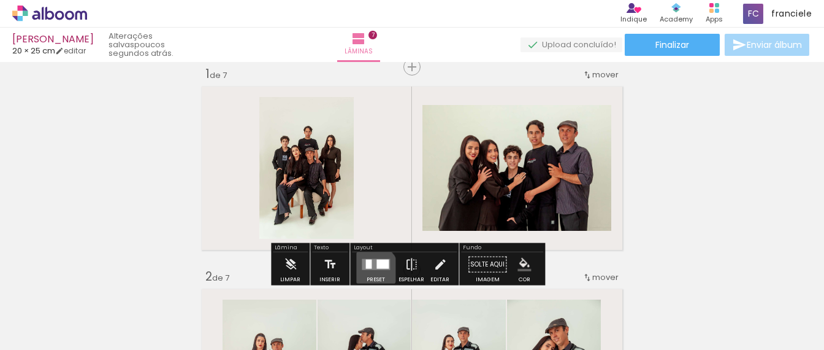
click at [370, 269] on div at bounding box center [375, 264] width 33 height 25
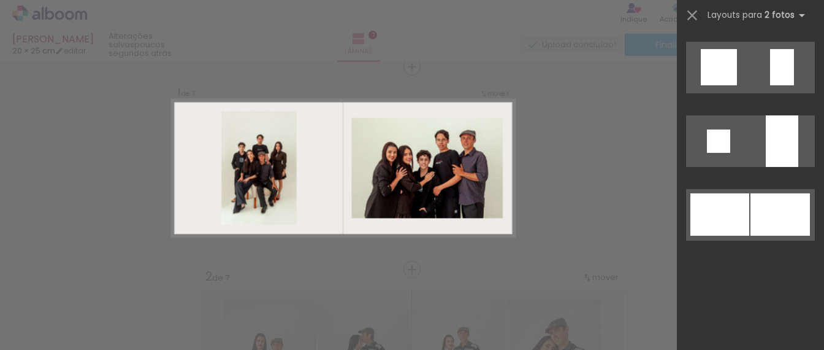
scroll to position [903, 0]
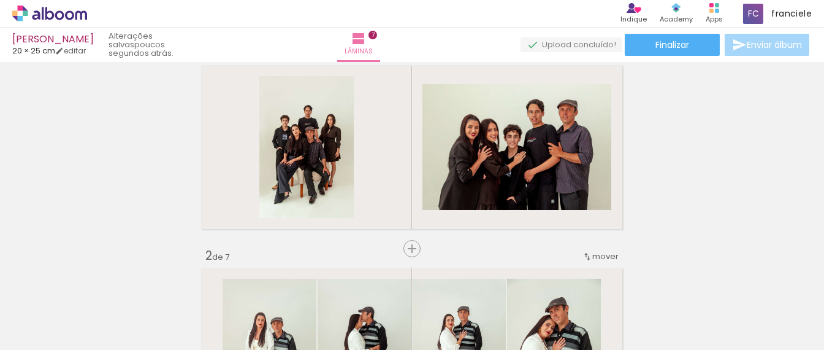
scroll to position [0, 0]
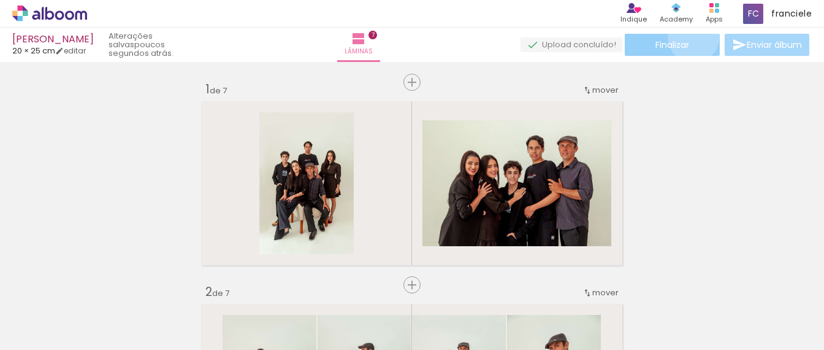
click at [689, 37] on paper-button "Finalizar" at bounding box center [672, 45] width 95 height 22
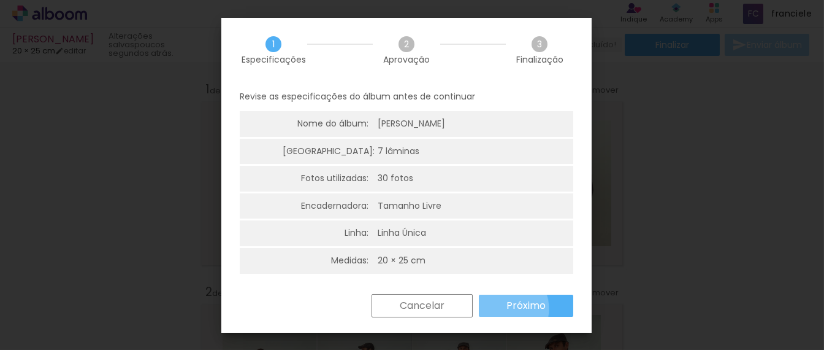
click at [505, 308] on paper-button "Próximo" at bounding box center [526, 305] width 94 height 22
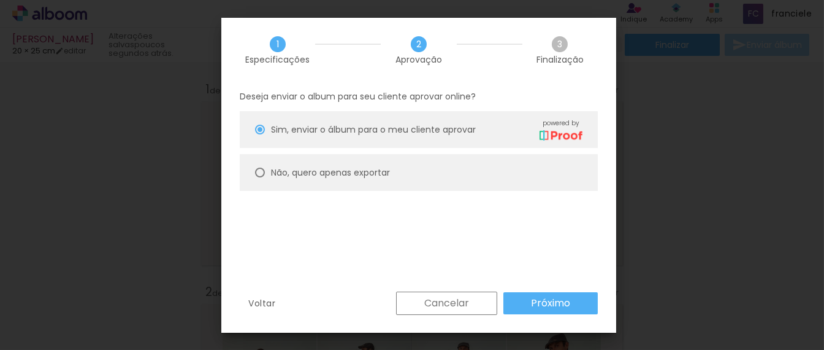
click at [0, 0] on slot "Não, quero apenas exportar" at bounding box center [0, 0] width 0 height 0
type paper-radio-button "on"
click at [0, 0] on slot "Próximo" at bounding box center [0, 0] width 0 height 0
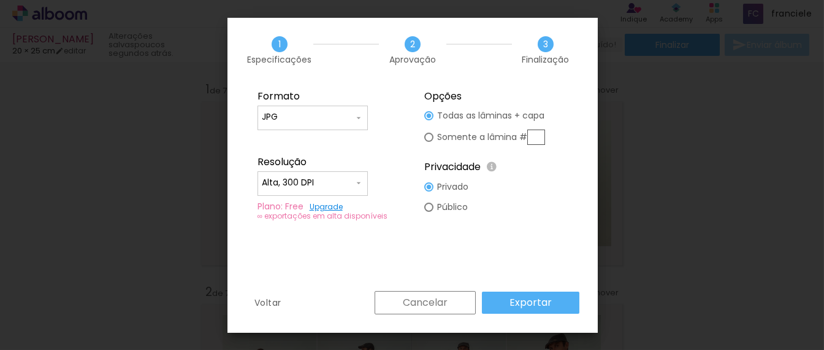
type input "Alta, 300 DPI"
click at [326, 112] on input "JPG" at bounding box center [308, 117] width 92 height 12
click at [325, 136] on paper-item "PDF" at bounding box center [313, 140] width 110 height 25
type input "PDF"
click at [0, 0] on slot "Exportar" at bounding box center [0, 0] width 0 height 0
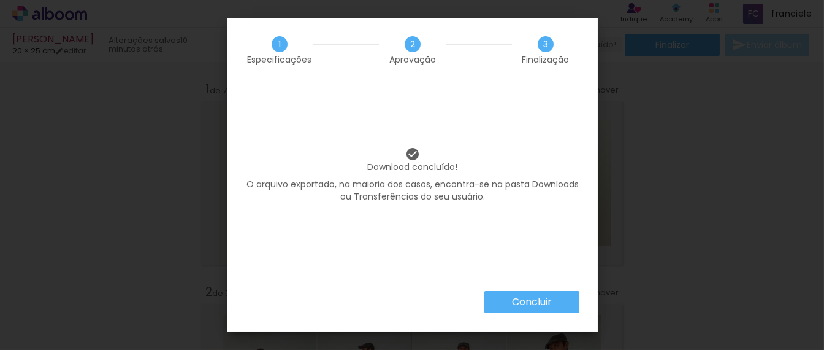
scroll to position [903, 0]
click at [0, 0] on slot "Concluir" at bounding box center [0, 0] width 0 height 0
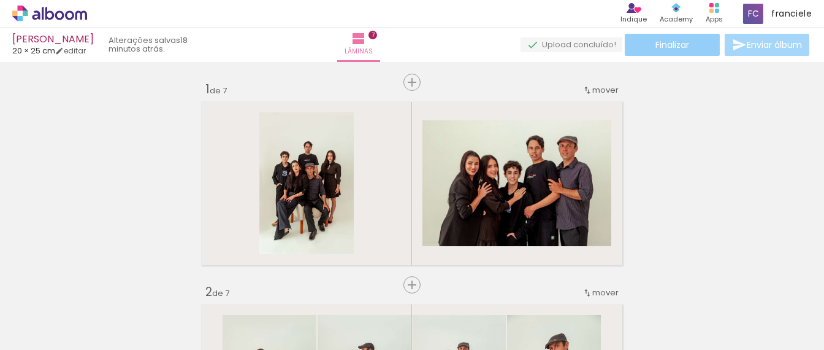
click at [684, 40] on span "Finalizar" at bounding box center [672, 44] width 34 height 9
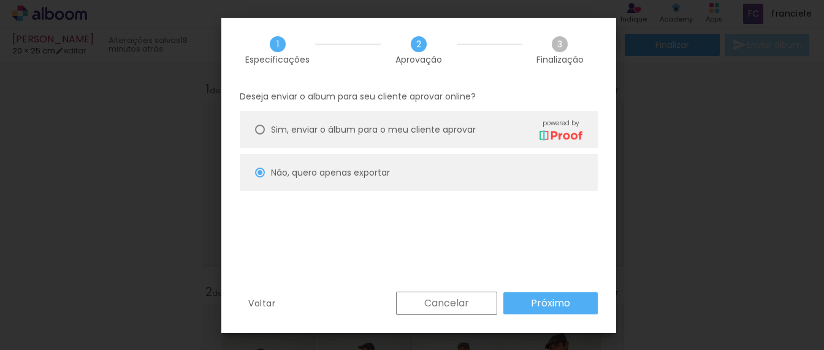
click at [529, 307] on paper-button "Próximo" at bounding box center [550, 303] width 94 height 22
type input "Alta, 300 DPI"
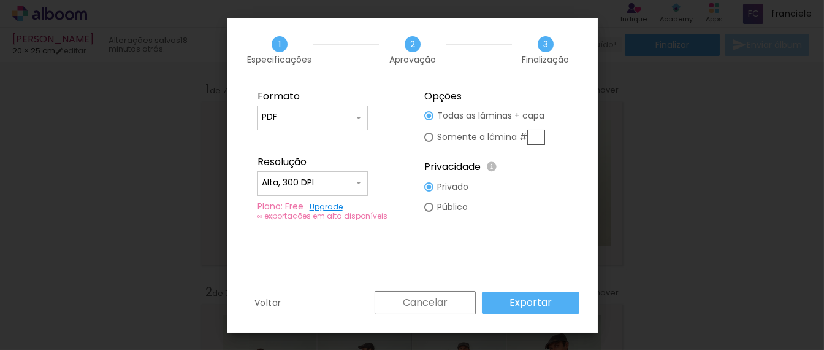
scroll to position [903, 0]
click at [323, 124] on paper-input-container "PDF" at bounding box center [313, 117] width 110 height 25
click at [316, 109] on paper-item "JPG" at bounding box center [313, 115] width 110 height 25
type input "JPG"
click at [508, 310] on paper-button "Exportar" at bounding box center [530, 302] width 97 height 22
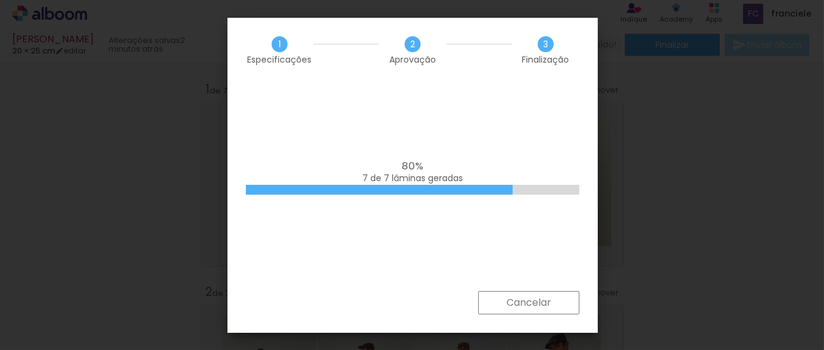
click at [419, 182] on span "7 de 7 lâminas geradas" at bounding box center [412, 178] width 101 height 12
click at [383, 175] on span "7 de 7 lâminas geradas" at bounding box center [412, 178] width 101 height 12
drag, startPoint x: 383, startPoint y: 175, endPoint x: 479, endPoint y: 235, distance: 113.3
click at [479, 235] on div "80% 7 de 7 lâminas geradas" at bounding box center [412, 186] width 370 height 208
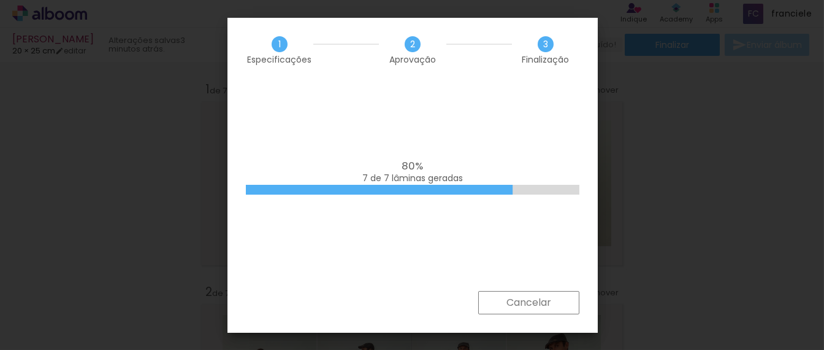
click at [479, 235] on div "80% 7 de 7 lâminas geradas" at bounding box center [412, 186] width 370 height 208
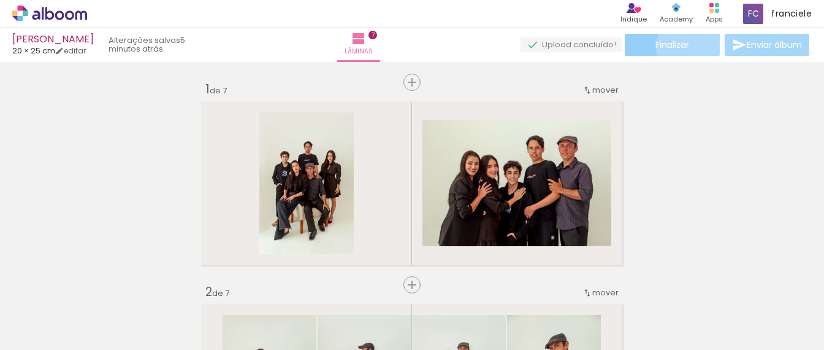
click at [684, 47] on span "Finalizar" at bounding box center [672, 44] width 34 height 9
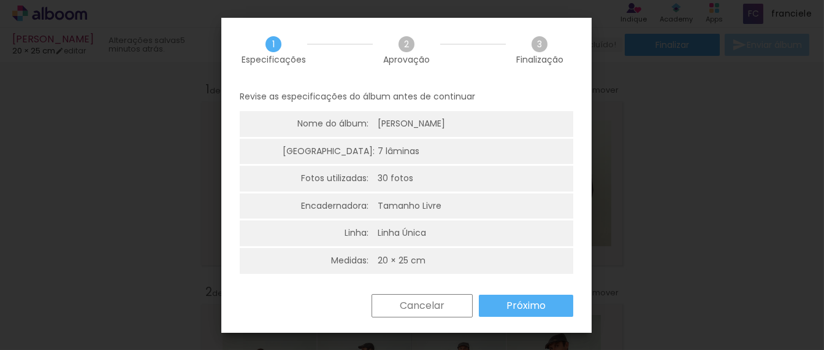
click at [644, 146] on iron-overlay-backdrop at bounding box center [412, 175] width 824 height 350
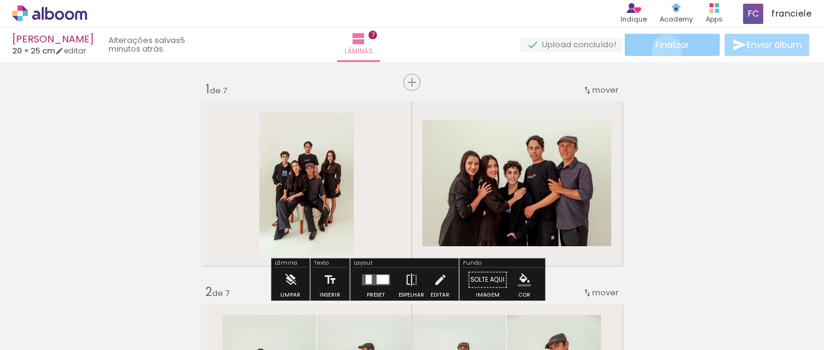
click at [663, 49] on span "Finalizar" at bounding box center [672, 44] width 34 height 9
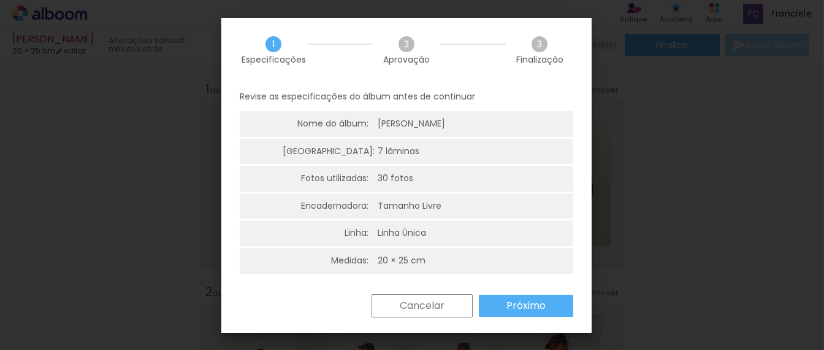
click at [0, 0] on slot "Próximo" at bounding box center [0, 0] width 0 height 0
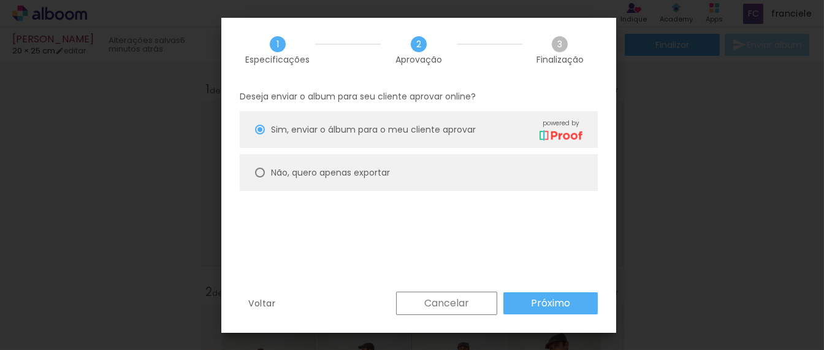
click at [436, 180] on paper-radio-button "Não, quero apenas exportar" at bounding box center [419, 172] width 358 height 37
type paper-radio-button "on"
click at [527, 290] on div "Deseja enviar o album para seu cliente aprovar online? [PERSON_NAME], enviar o …" at bounding box center [418, 187] width 395 height 210
click at [529, 303] on paper-button "Próximo" at bounding box center [550, 303] width 94 height 22
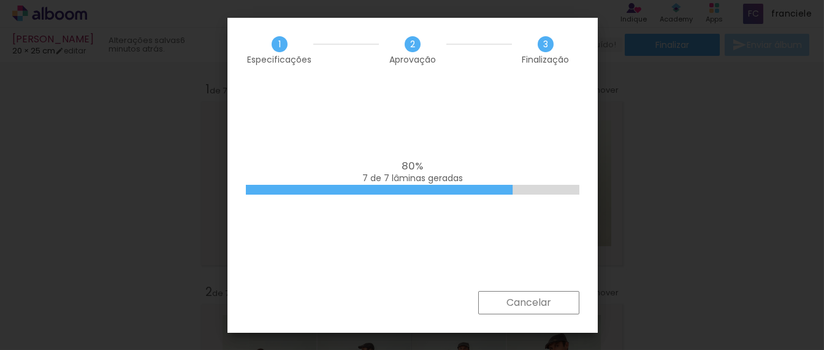
click at [432, 162] on div "80% 7 de 7 lâminas geradas" at bounding box center [413, 172] width 334 height 25
click at [498, 190] on div at bounding box center [379, 190] width 267 height 10
click at [456, 164] on div "80% 7 de 7 lâminas geradas" at bounding box center [413, 172] width 334 height 25
click at [0, 0] on slot "Cancelar" at bounding box center [0, 0] width 0 height 0
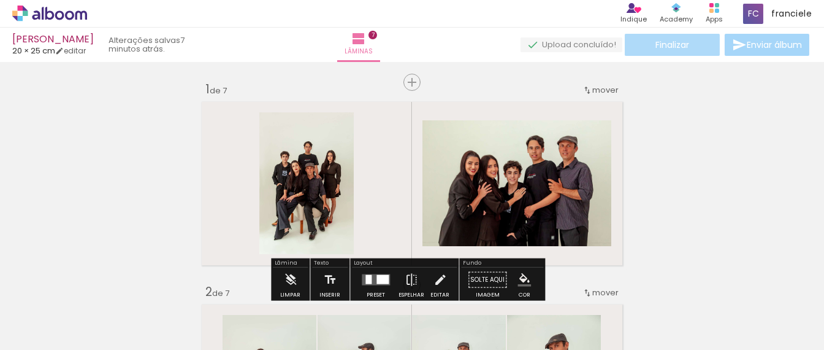
click at [671, 40] on span "Finalizar" at bounding box center [672, 44] width 34 height 9
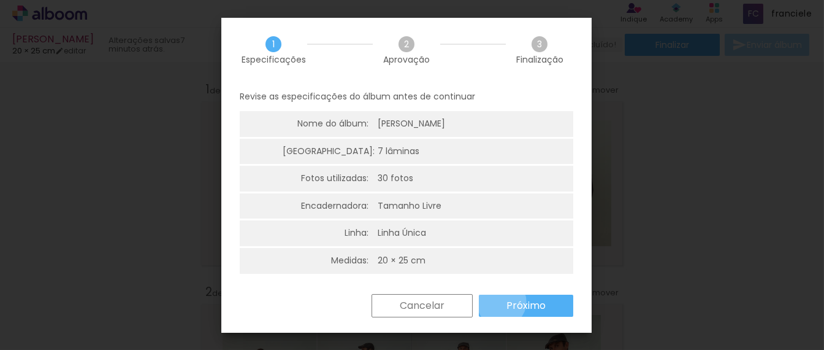
click at [501, 301] on paper-button "Próximo" at bounding box center [526, 305] width 94 height 22
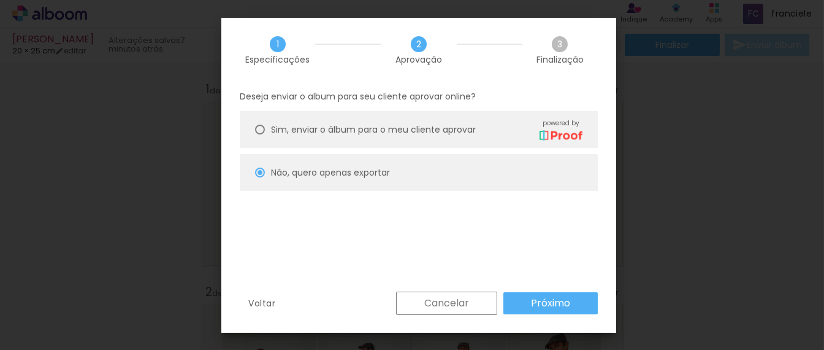
click at [0, 0] on slot "Não, quero apenas exportar" at bounding box center [0, 0] width 0 height 0
type paper-radio-button "on"
click at [527, 297] on paper-button "Próximo" at bounding box center [550, 303] width 94 height 22
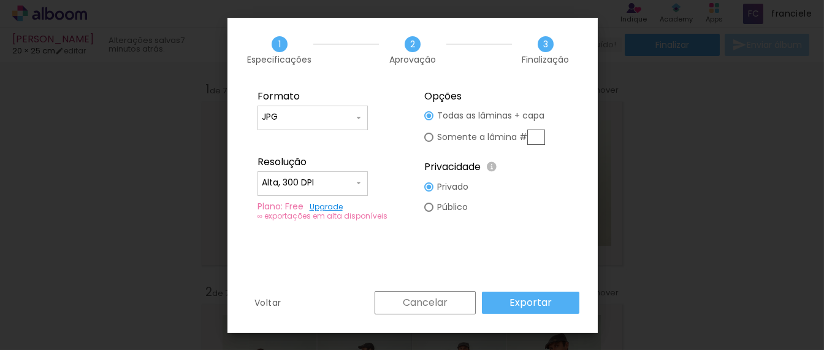
type input "Alta, 300 DPI"
click at [350, 116] on input "JPG" at bounding box center [308, 117] width 92 height 12
click at [346, 136] on paper-item "PDF" at bounding box center [313, 140] width 110 height 25
click at [338, 111] on input "PDF" at bounding box center [308, 117] width 92 height 12
click at [327, 109] on paper-item "JPG" at bounding box center [313, 115] width 110 height 25
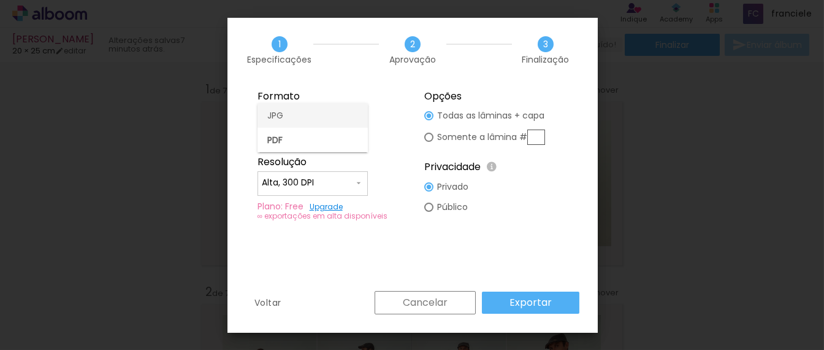
type input "JPG"
click at [315, 184] on input "Alta, 300 DPI" at bounding box center [308, 183] width 92 height 12
click at [0, 0] on slot "Alta, 300 DPI" at bounding box center [0, 0] width 0 height 0
click at [0, 0] on slot "Exportar" at bounding box center [0, 0] width 0 height 0
